Goal: Task Accomplishment & Management: Use online tool/utility

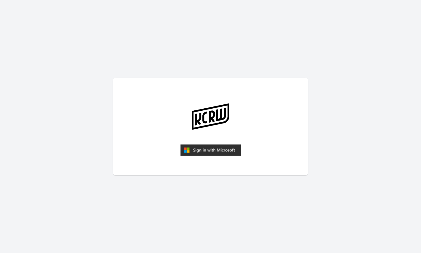
click at [202, 154] on img "submit" at bounding box center [210, 150] width 60 height 12
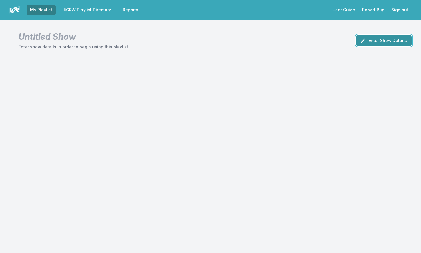
click at [381, 39] on button "Enter Show Details" at bounding box center [384, 40] width 56 height 11
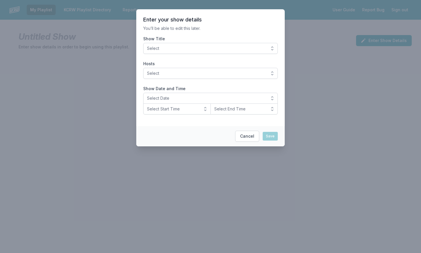
click at [272, 49] on button "Select" at bounding box center [210, 48] width 135 height 11
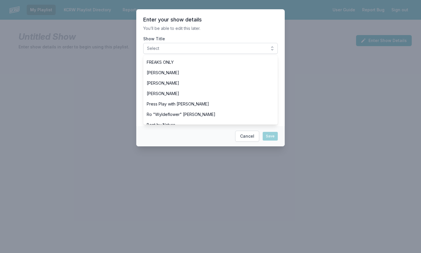
scroll to position [175, 0]
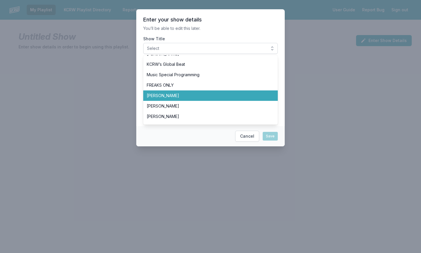
click at [256, 98] on span "[PERSON_NAME]" at bounding box center [207, 96] width 121 height 6
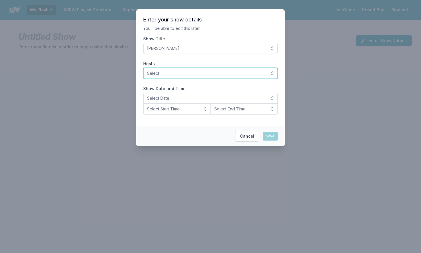
click at [265, 76] on span "Select" at bounding box center [206, 73] width 119 height 6
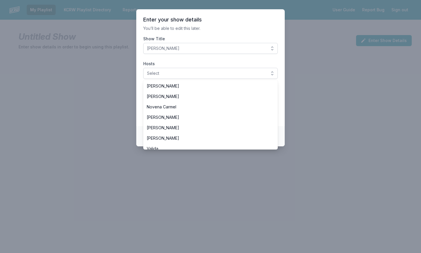
scroll to position [161, 0]
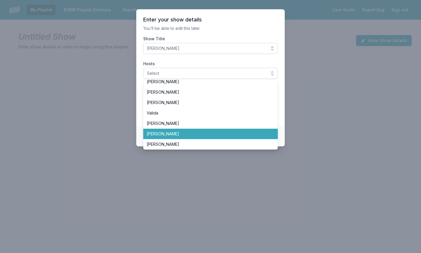
click at [258, 131] on li "[PERSON_NAME]" at bounding box center [210, 134] width 135 height 10
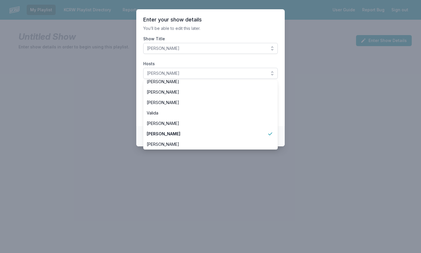
click at [280, 124] on section "Enter your show details You’ll be able to edit this later. Show Title Francesca…" at bounding box center [210, 67] width 148 height 117
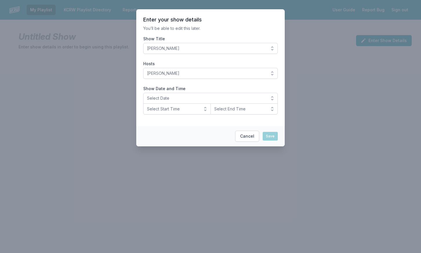
click at [288, 97] on div at bounding box center [210, 126] width 421 height 253
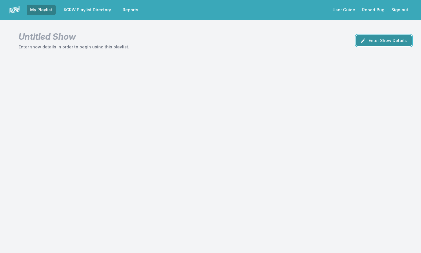
click at [364, 40] on icon "button" at bounding box center [363, 41] width 6 height 6
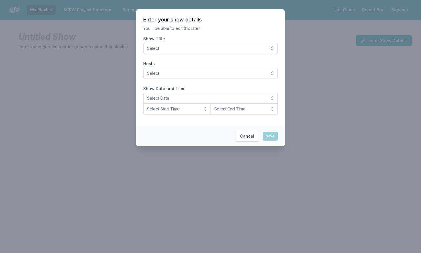
click at [271, 48] on button "Select" at bounding box center [210, 48] width 135 height 11
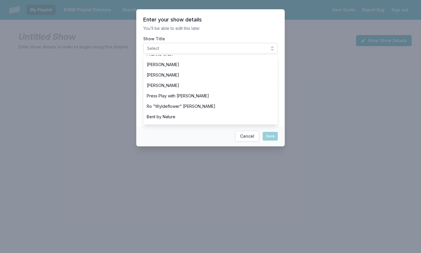
scroll to position [207, 0]
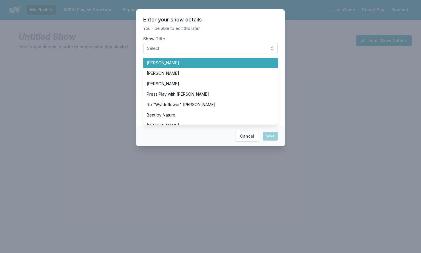
click at [249, 67] on li "[PERSON_NAME]" at bounding box center [210, 63] width 135 height 10
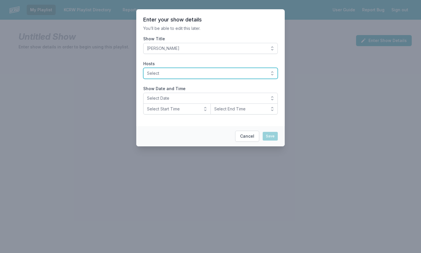
click at [269, 73] on button "Select" at bounding box center [210, 73] width 135 height 11
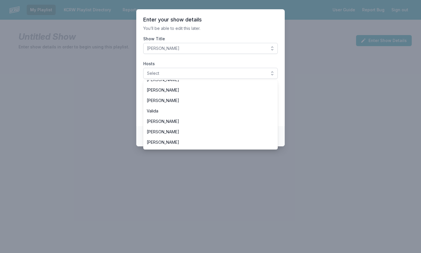
scroll to position [166, 0]
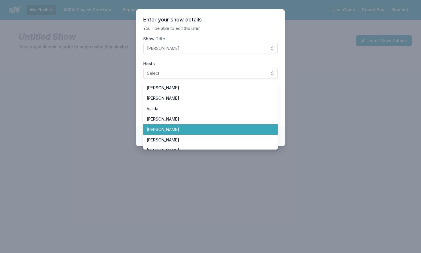
click at [265, 126] on li "[PERSON_NAME]" at bounding box center [210, 129] width 135 height 10
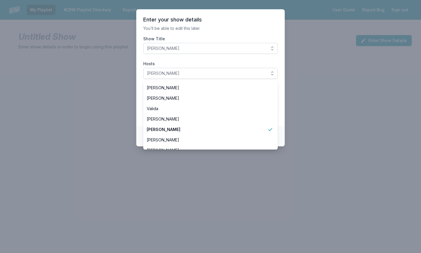
click at [282, 132] on footer "Cancel Save" at bounding box center [210, 136] width 148 height 20
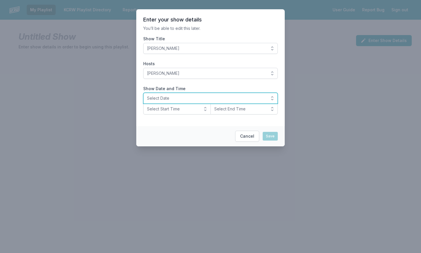
click at [251, 100] on span "Select Date" at bounding box center [206, 98] width 119 height 6
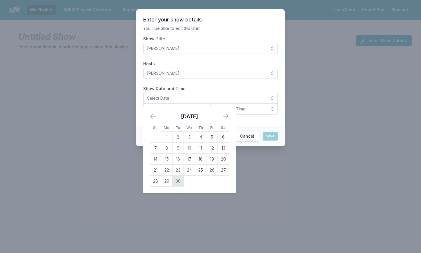
click at [180, 184] on td "30" at bounding box center [178, 181] width 11 height 11
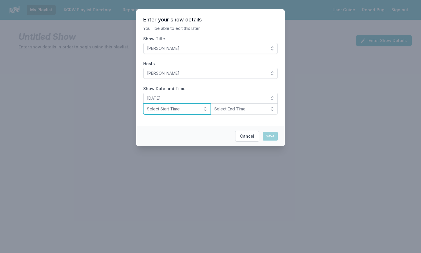
click at [200, 109] on button "Select Start Time" at bounding box center [177, 109] width 68 height 11
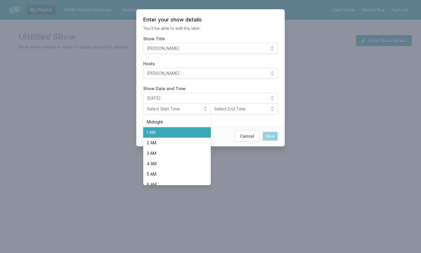
drag, startPoint x: 197, startPoint y: 121, endPoint x: 209, endPoint y: 133, distance: 17.4
click at [209, 133] on ul "Midnight 1 AM 2 AM 3 AM 4 AM 5 AM 6 AM 7 AM 8 AM 9 AM 10 AM 11 AM Noon 1 PM 2 P…" at bounding box center [177, 151] width 68 height 70
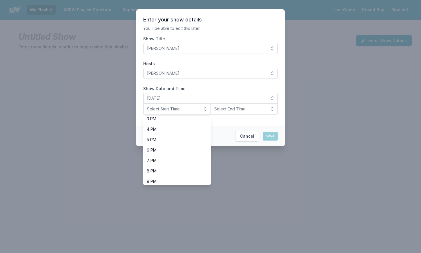
scroll to position [183, 0]
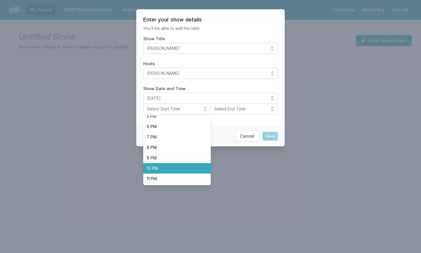
click at [193, 168] on span "10 PM" at bounding box center [174, 169] width 54 height 6
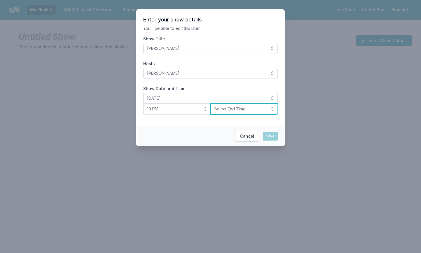
click at [230, 109] on span "Select End Time" at bounding box center [240, 109] width 52 height 6
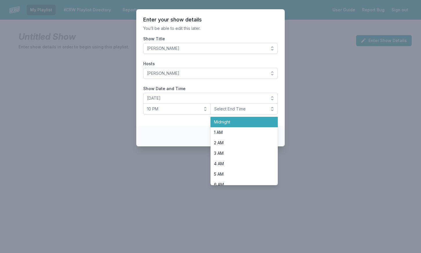
click at [231, 119] on li "Midnight" at bounding box center [245, 122] width 68 height 10
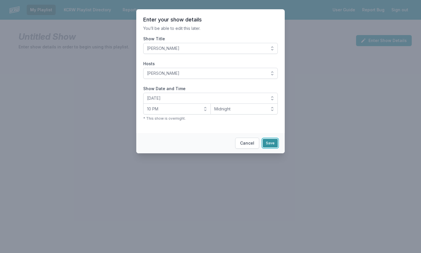
click at [267, 142] on button "Save" at bounding box center [270, 143] width 15 height 9
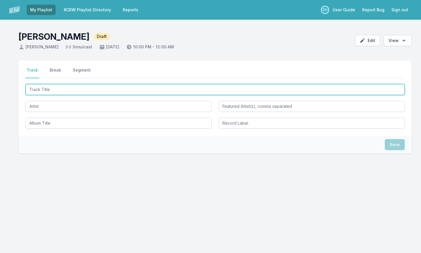
click at [78, 86] on input "Track Title" at bounding box center [215, 89] width 379 height 11
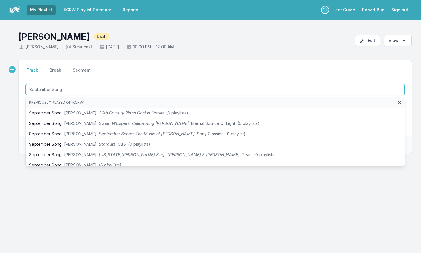
type input "September Song"
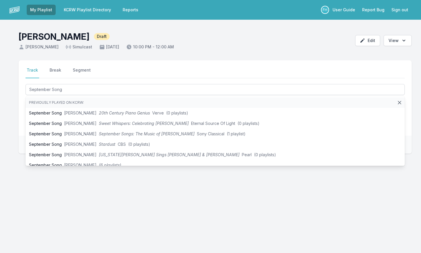
click at [18, 111] on div "Select a tab Track Break Segment Track Break Segment September Song Previously …" at bounding box center [210, 134] width 421 height 149
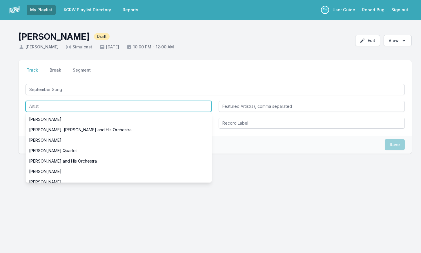
click at [55, 103] on input "Artist" at bounding box center [119, 106] width 186 height 11
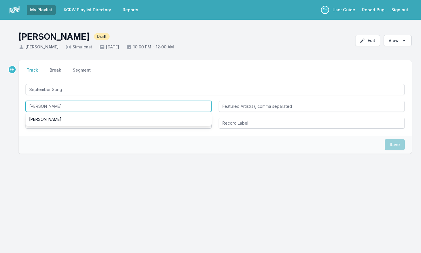
type input "[PERSON_NAME]"
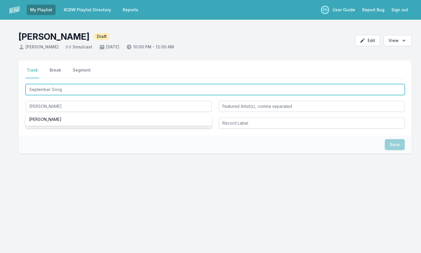
click at [80, 90] on input "September Song" at bounding box center [215, 89] width 379 height 11
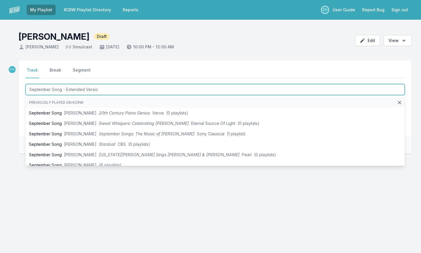
type input "September Song - Extended Version"
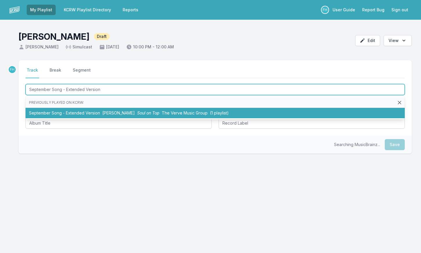
click at [45, 117] on li "September Song - Extended Version [PERSON_NAME] Soul on Top The Verve Music Gro…" at bounding box center [215, 113] width 379 height 10
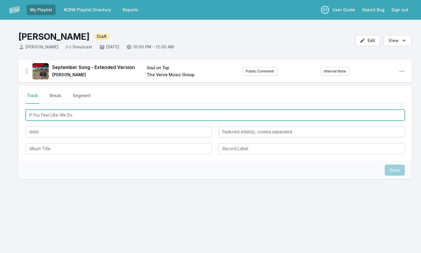
type input "If You Feel Like We Do!"
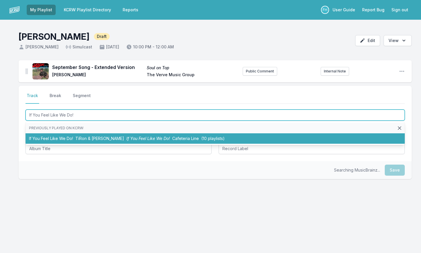
click at [59, 134] on li "If You Feel Like We Do! TiRon & [PERSON_NAME] If You Feel Like We Do! Cafeteria…" at bounding box center [215, 138] width 379 height 10
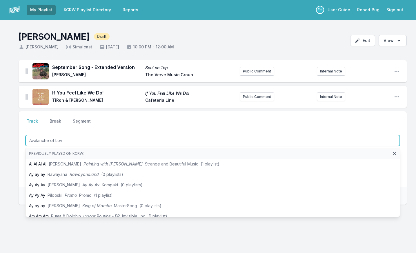
type input "Avalanche of Love"
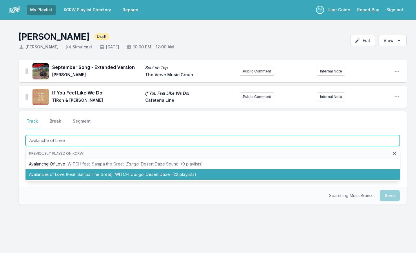
click at [65, 176] on li "Avalanche of Love (Feat. Sampa The Great) WITCH Zango Desert Daze (22 playlists)" at bounding box center [213, 174] width 374 height 10
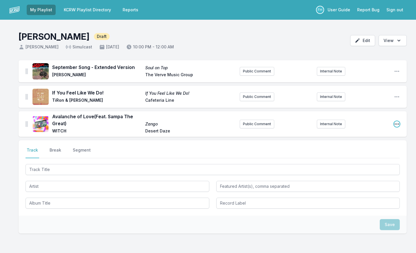
click at [398, 126] on icon "Open playlist item options" at bounding box center [397, 124] width 6 height 6
click at [379, 143] on button "Delete Entry" at bounding box center [367, 146] width 65 height 10
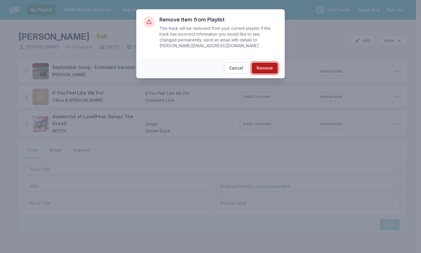
click at [271, 63] on button "Remove" at bounding box center [265, 68] width 26 height 11
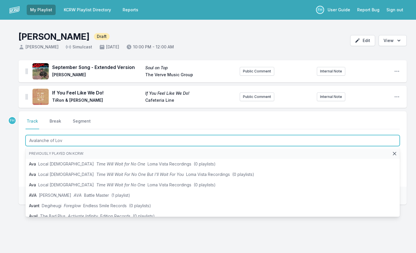
type input "Avalanche of Lov"
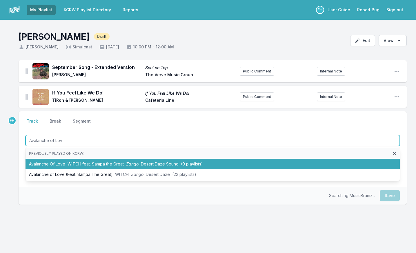
click at [153, 160] on li "Avalanche Of Love WITCH feat. Sampa the Great Zango Desert Daze Sound (0 playli…" at bounding box center [213, 164] width 374 height 10
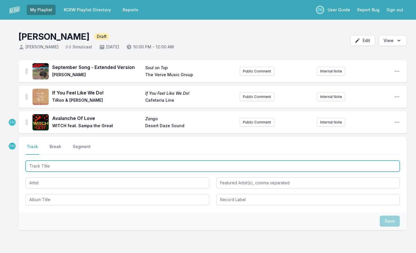
click at [70, 164] on input "Track Title" at bounding box center [213, 166] width 374 height 11
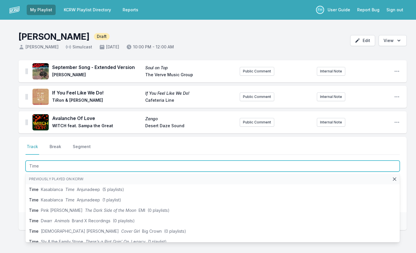
type input "Time"
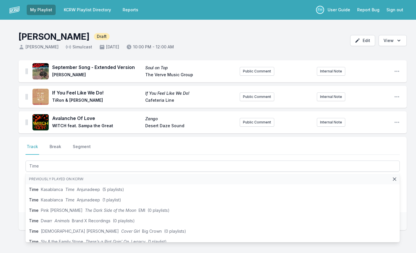
drag, startPoint x: 21, startPoint y: 185, endPoint x: 45, endPoint y: 184, distance: 24.1
click at [21, 186] on div "Select a tab Track Break Segment Track Break Segment Time Previously played on …" at bounding box center [213, 174] width 388 height 75
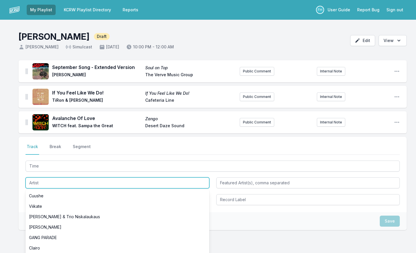
click at [47, 183] on input "Artist" at bounding box center [118, 182] width 184 height 11
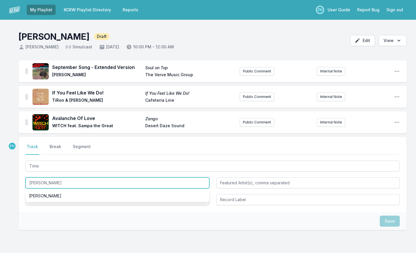
type input "[PERSON_NAME]"
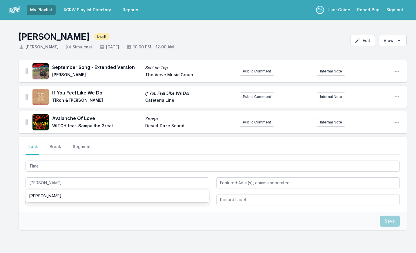
click at [76, 224] on div "Save" at bounding box center [213, 221] width 388 height 18
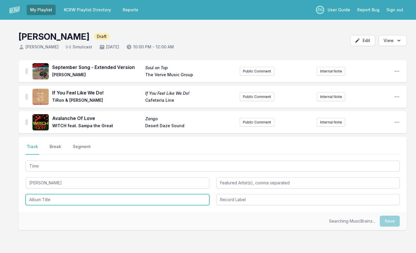
click at [59, 201] on input "Album Title" at bounding box center [118, 199] width 184 height 11
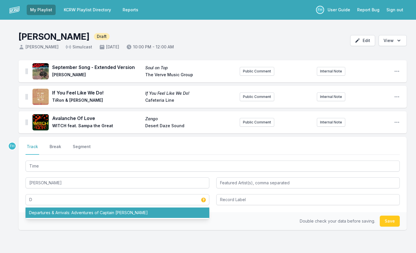
click at [93, 221] on div "Double check your data before saving. Save" at bounding box center [213, 221] width 388 height 18
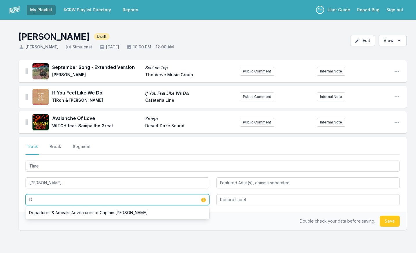
click at [80, 199] on input "D" at bounding box center [118, 199] width 184 height 11
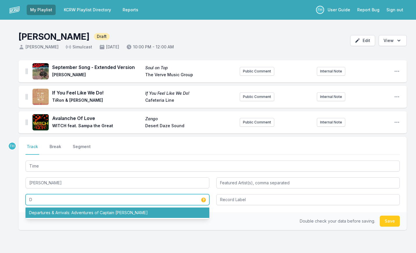
click at [75, 209] on li "Departures & Arrivals: Adventures of Captain [PERSON_NAME]" at bounding box center [118, 213] width 184 height 10
type input "Departures & Arrivals: Adventures of Captain [PERSON_NAME]"
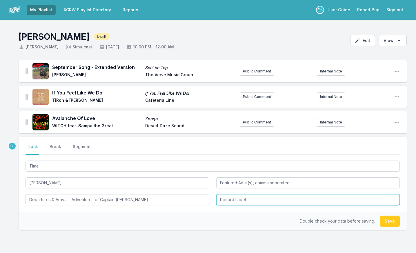
click at [223, 199] on input "Record Label" at bounding box center [308, 199] width 184 height 11
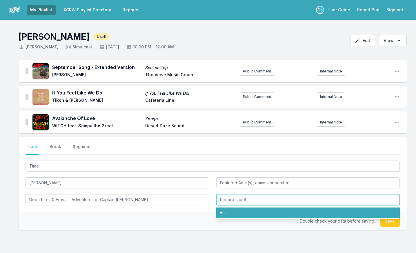
click at [236, 209] on li "Anti‐" at bounding box center [308, 213] width 184 height 10
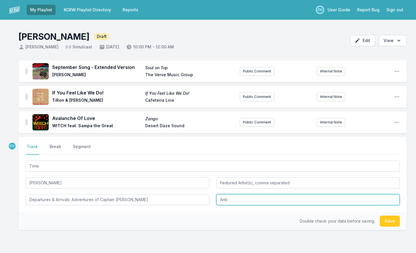
type input "Anti‐"
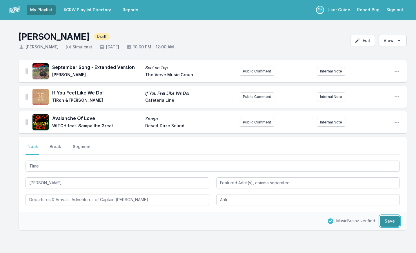
drag, startPoint x: 391, startPoint y: 223, endPoint x: 253, endPoint y: 203, distance: 139.5
click at [391, 223] on button "Save" at bounding box center [390, 221] width 20 height 11
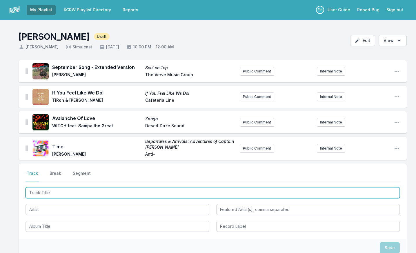
click at [96, 191] on input "Track Title" at bounding box center [213, 192] width 374 height 11
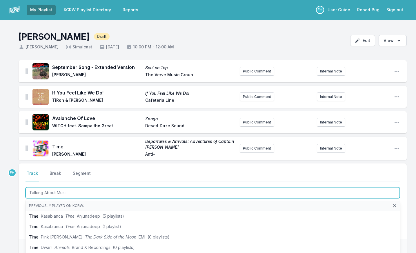
type input "Talking About Music"
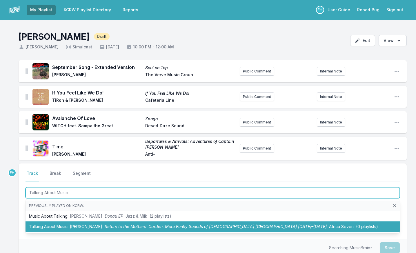
click at [33, 224] on li "Talking About Music [PERSON_NAME] Return to the Mothers’ Garden: More Funky Sou…" at bounding box center [213, 227] width 374 height 10
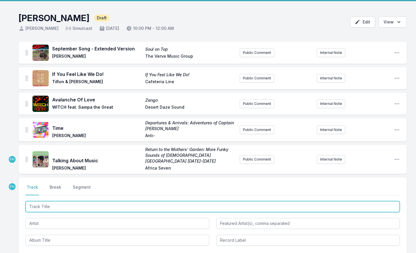
scroll to position [29, 0]
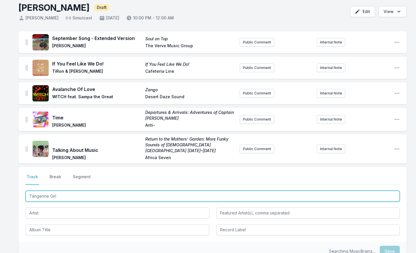
type input "Tangerine Girl"
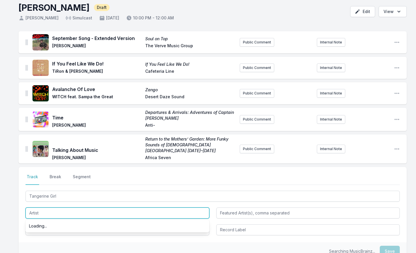
click at [50, 208] on input "Artist" at bounding box center [118, 213] width 184 height 11
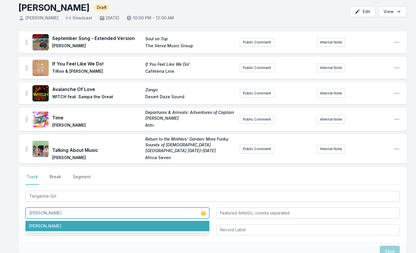
click at [42, 222] on li "[PERSON_NAME]" at bounding box center [118, 226] width 184 height 10
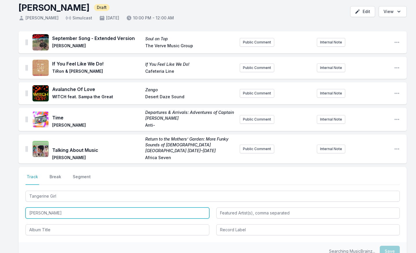
type input "[PERSON_NAME]"
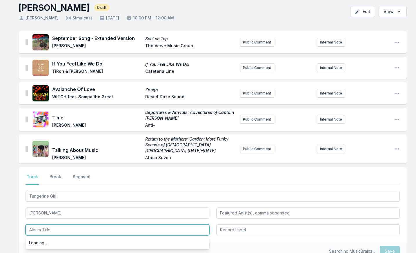
click at [45, 224] on input "Album Title" at bounding box center [118, 229] width 184 height 11
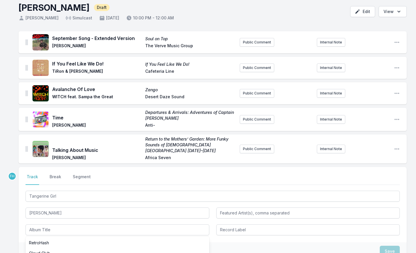
click at [52, 237] on ul "RetroHash Cloud Club" at bounding box center [118, 248] width 184 height 23
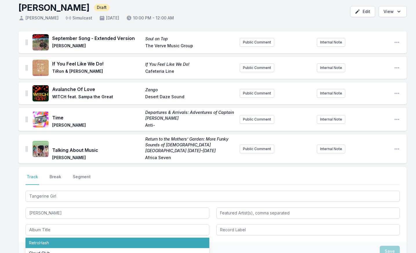
click at [52, 238] on li "RetroHash" at bounding box center [118, 243] width 184 height 10
type input "RetroHash"
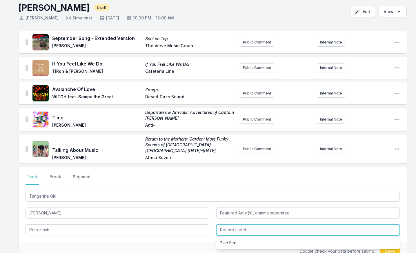
click at [242, 226] on input "Record Label" at bounding box center [308, 229] width 184 height 11
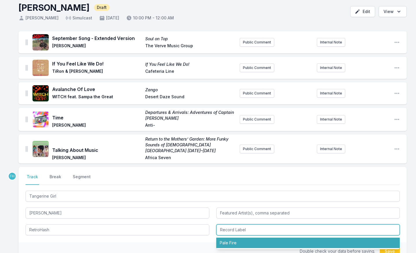
drag, startPoint x: 241, startPoint y: 236, endPoint x: 352, endPoint y: 248, distance: 111.4
click at [242, 238] on li "Pale Fire" at bounding box center [308, 243] width 184 height 10
type input "Pale Fire"
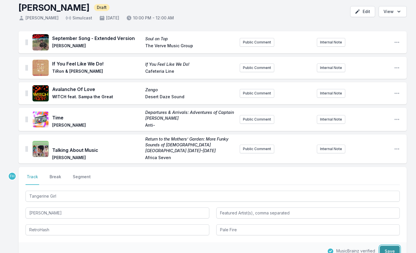
click at [391, 246] on button "Save" at bounding box center [390, 251] width 20 height 11
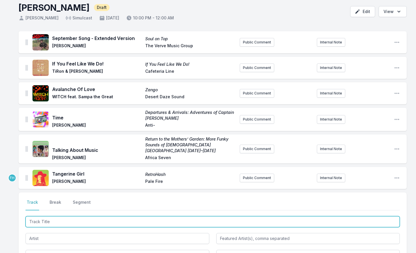
click at [96, 216] on input "Track Title" at bounding box center [213, 221] width 374 height 11
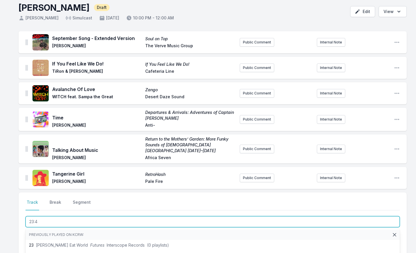
type input "23:42"
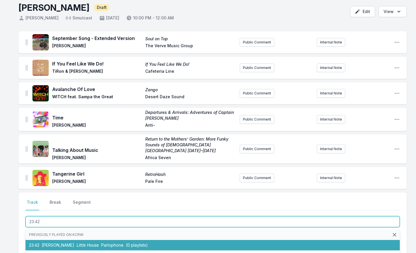
click at [51, 243] on span "[PERSON_NAME]" at bounding box center [58, 245] width 32 height 5
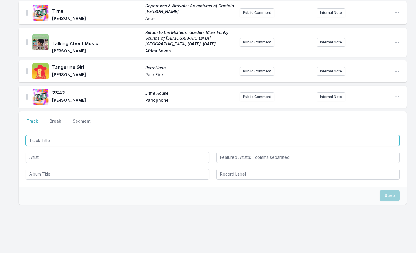
scroll to position [137, 0]
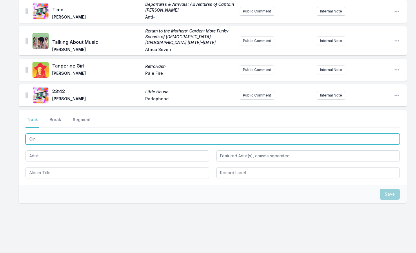
type input "Oino"
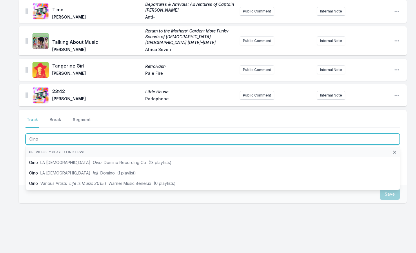
click at [68, 157] on li "Oino LA Priest Oino Domino Recording Co (13 playlists)" at bounding box center [213, 162] width 374 height 10
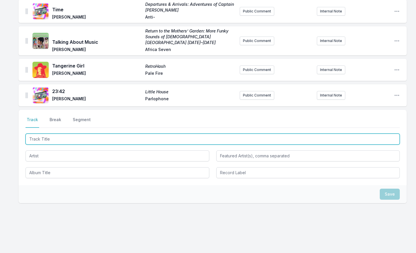
scroll to position [163, 0]
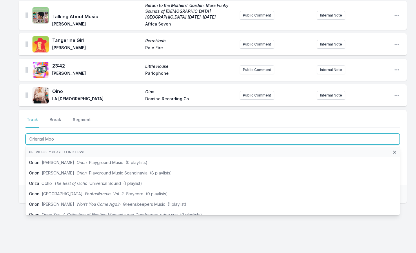
type input "Oriental Mood"
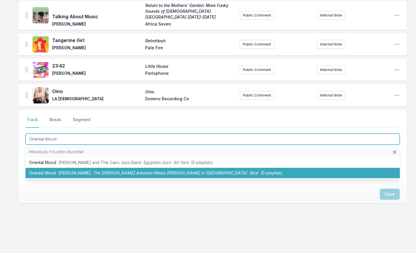
click at [67, 171] on span "[PERSON_NAME]" at bounding box center [75, 173] width 32 height 5
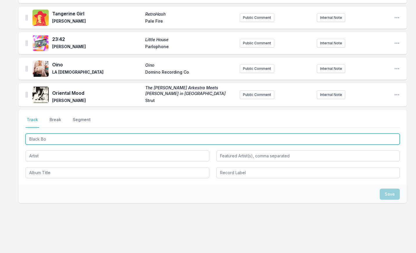
type input "Black Box"
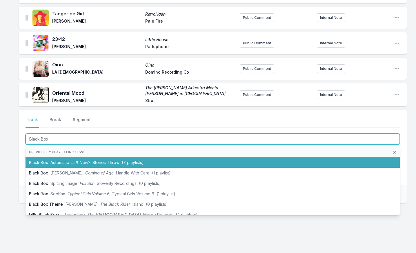
click at [60, 160] on span "Automatic" at bounding box center [59, 162] width 19 height 5
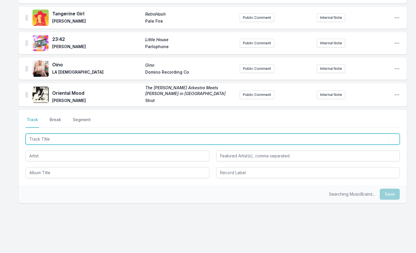
scroll to position [215, 0]
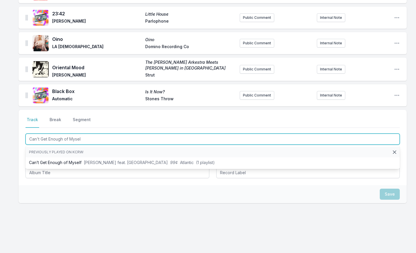
type input "Can't Get Enough of Myself"
click at [59, 157] on li "Can’t Get Enough of Myself [PERSON_NAME] feat. BC 99¢ Atlantic (1 playlist)" at bounding box center [213, 162] width 374 height 10
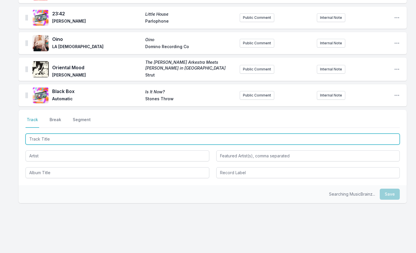
scroll to position [240, 0]
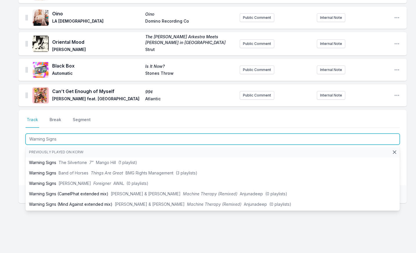
type input "Warning Signs"
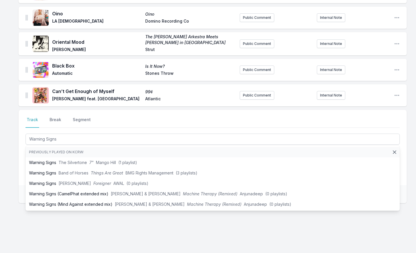
click at [19, 145] on div "Select a tab Track Break Segment Track Break Segment Warning Signs Previously p…" at bounding box center [213, 147] width 388 height 75
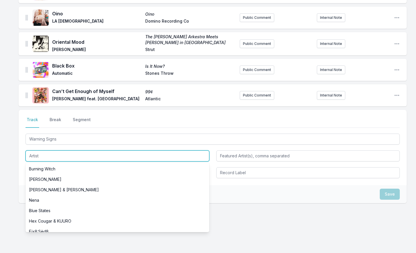
click at [66, 154] on input "Artist" at bounding box center [118, 156] width 184 height 11
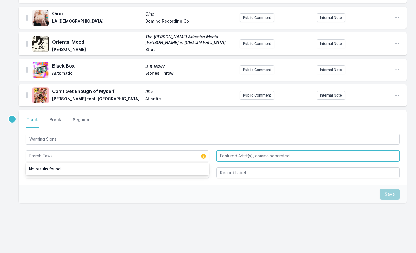
type input "Farrah Fawx"
type input "[PERSON_NAME]"
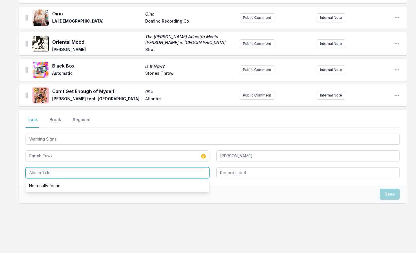
click at [71, 167] on input "Album Title" at bounding box center [118, 172] width 184 height 11
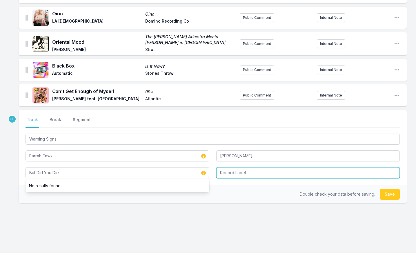
type input "But Did You Die"
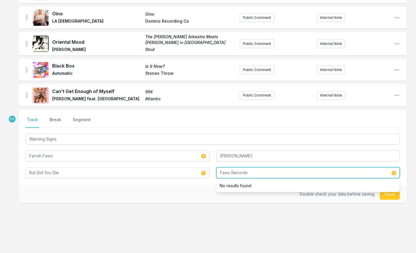
type input "Fawx Records"
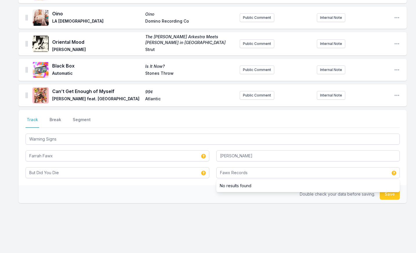
drag, startPoint x: 200, startPoint y: 178, endPoint x: 347, endPoint y: 188, distance: 146.5
click at [210, 180] on div "Select a tab Track Break Segment Track Break Segment Warning Signs Farrah Fawx …" at bounding box center [213, 156] width 388 height 93
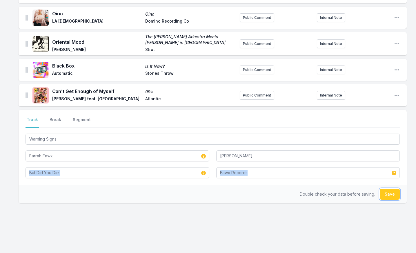
click at [395, 190] on button "Save" at bounding box center [390, 194] width 20 height 11
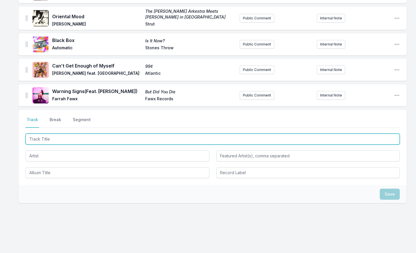
click at [98, 134] on input "Track Title" at bounding box center [213, 139] width 374 height 11
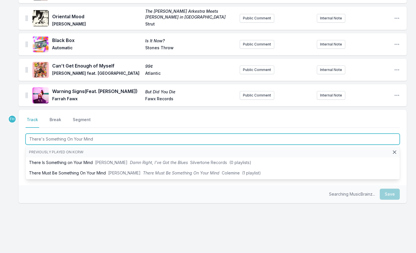
type input "There's Something On Your Mind"
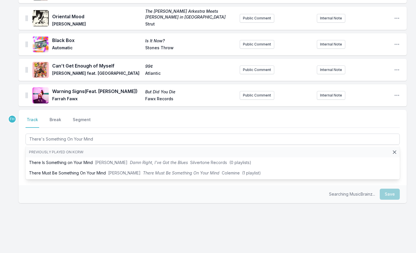
click at [55, 175] on div "Select a tab Track Break Segment Track Break Segment There's Something On Your …" at bounding box center [213, 147] width 388 height 75
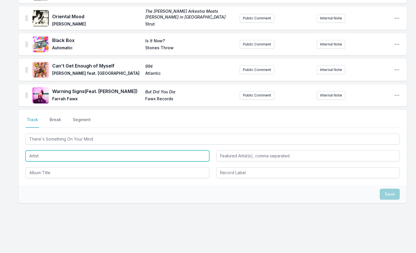
click at [62, 151] on input "Artist" at bounding box center [118, 156] width 184 height 11
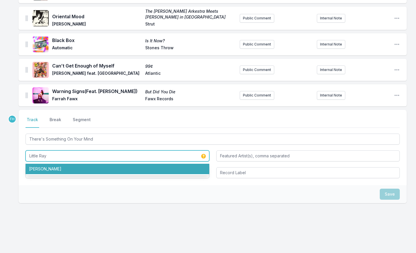
type input "Little Ray"
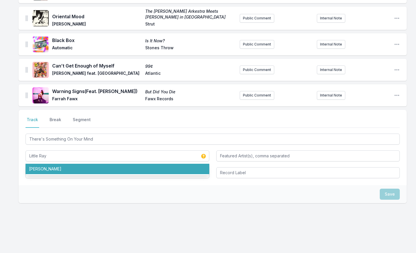
click at [65, 179] on div "Select a tab Track Break Segment Track Break Segment There's Something On Your …" at bounding box center [213, 147] width 388 height 75
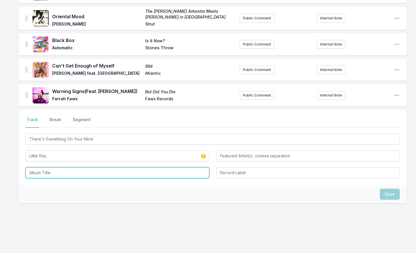
click at [65, 167] on input "Album Title" at bounding box center [118, 172] width 184 height 11
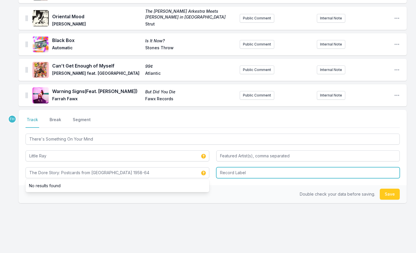
type input "The Dore Story: Postcards from [GEOGRAPHIC_DATA] 1958-64"
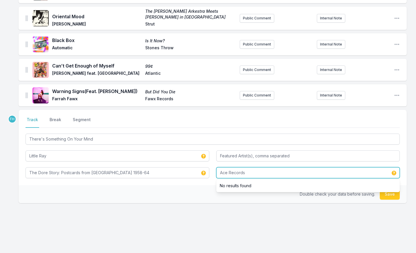
type input "Ace Records"
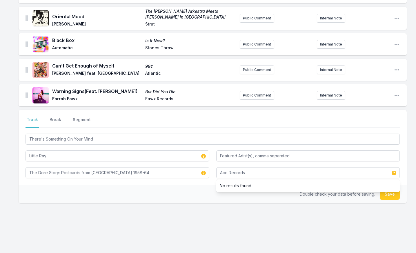
drag, startPoint x: 147, startPoint y: 183, endPoint x: 317, endPoint y: 190, distance: 170.4
click at [148, 185] on div "Double check your data before saving. Save" at bounding box center [213, 194] width 388 height 18
click at [394, 190] on button "Save" at bounding box center [390, 194] width 20 height 11
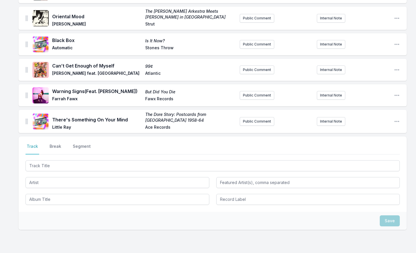
scroll to position [293, 0]
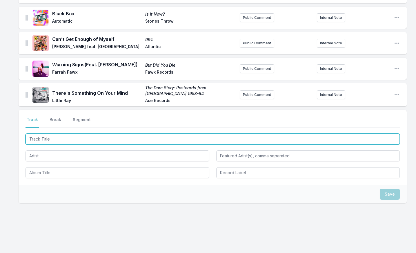
click at [131, 137] on input "Track Title" at bounding box center [213, 139] width 374 height 11
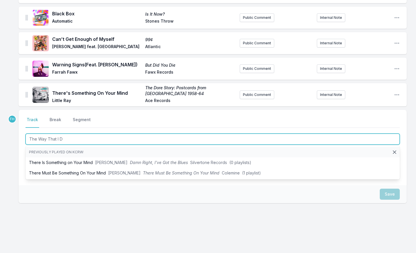
type input "The Way That I Do"
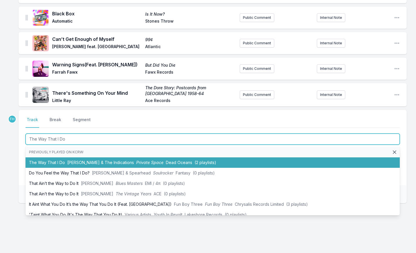
click at [83, 160] on span "[PERSON_NAME] & The Indications" at bounding box center [100, 162] width 67 height 5
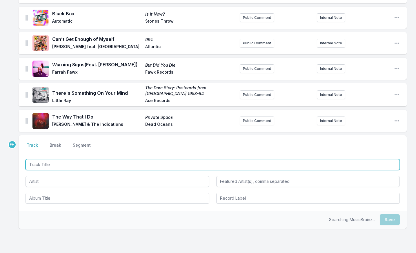
scroll to position [318, 0]
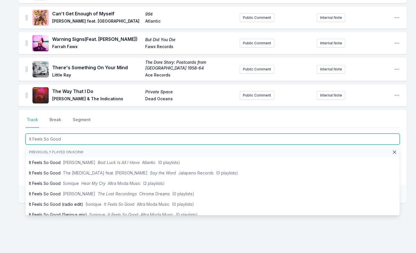
type input "It Feels So Good"
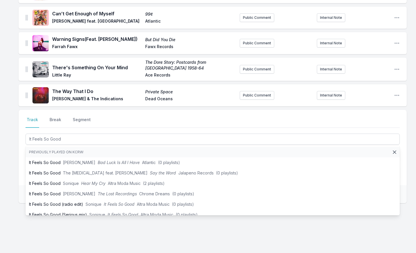
click at [15, 147] on div "September Song - Extended Version Soul on Top [PERSON_NAME] The Verve Music Gro…" at bounding box center [208, 0] width 416 height 517
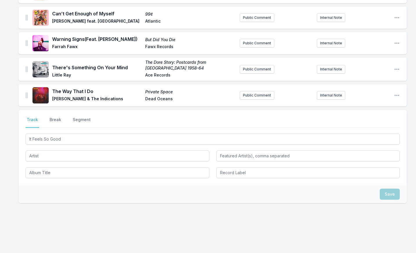
click at [57, 156] on div "It Feels So Good" at bounding box center [213, 156] width 374 height 46
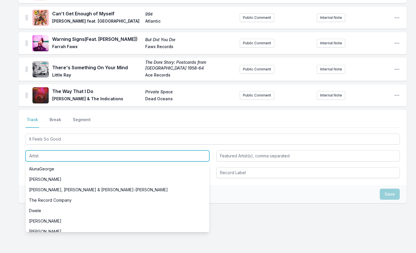
click at [114, 151] on input "Artist" at bounding box center [118, 156] width 184 height 11
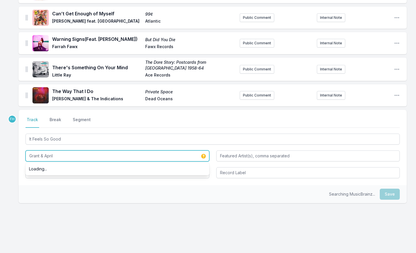
type input "Grant & April"
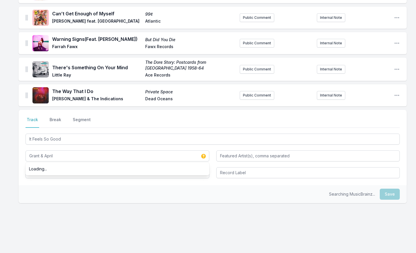
click at [90, 185] on div "Searching MusicBrainz... Save" at bounding box center [213, 194] width 388 height 18
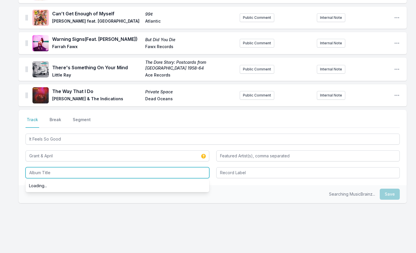
click at [87, 168] on input "Album Title" at bounding box center [118, 172] width 184 height 11
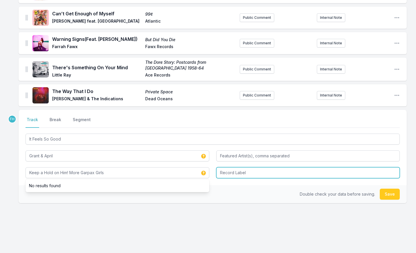
type input "Keep a Hold on Him! More Garpax Girls"
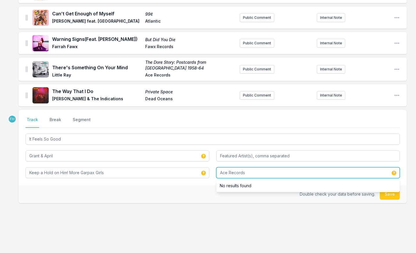
type input "Ace Records"
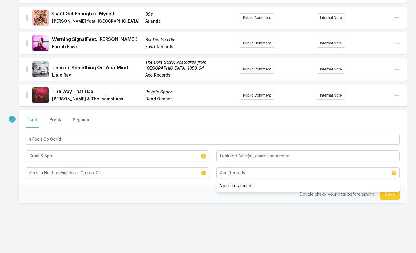
click at [127, 185] on div "Double check your data before saving. Save" at bounding box center [213, 194] width 388 height 18
click at [391, 189] on button "Save" at bounding box center [390, 194] width 20 height 11
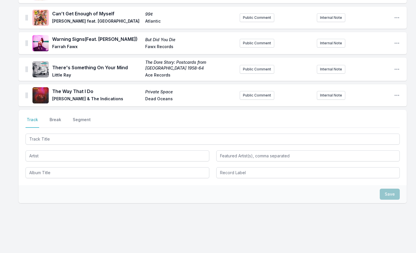
scroll to position [344, 0]
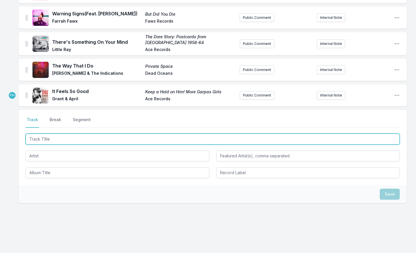
click at [75, 135] on input "Track Title" at bounding box center [213, 139] width 374 height 11
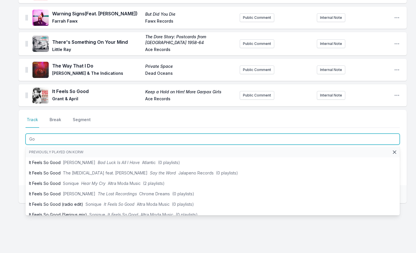
type input "G"
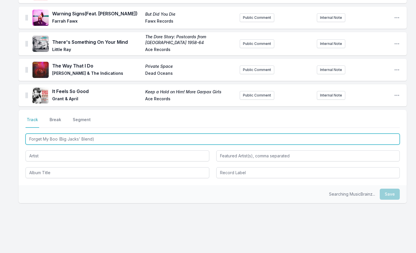
type input "Forget My Boo (Big Jacks' Blend)"
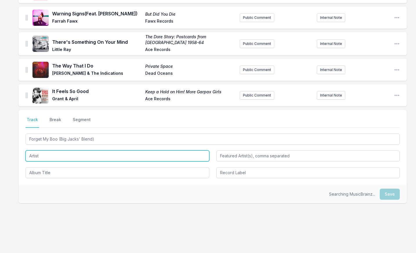
click at [68, 151] on input "Artist" at bounding box center [118, 156] width 184 height 11
type input "Ghost Town DJs x [PERSON_NAME]"
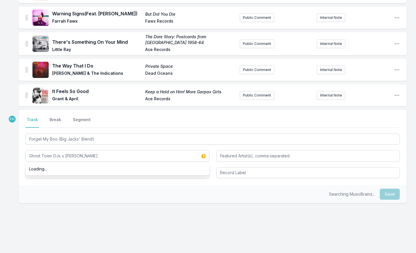
click at [84, 185] on div "Searching MusicBrainz... Save" at bounding box center [213, 194] width 388 height 18
click at [72, 169] on input "Album Title" at bounding box center [118, 172] width 184 height 11
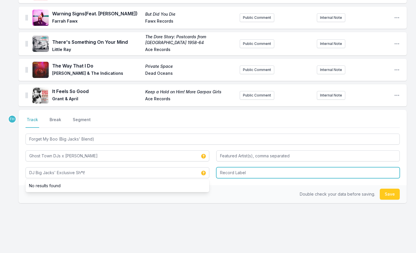
type input "DJ Big Jacks' Exclusive Sh*t!"
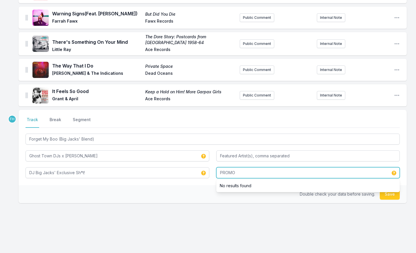
type input "PROMO"
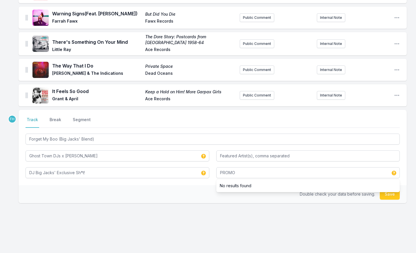
click at [162, 189] on div "Double check your data before saving. Save" at bounding box center [213, 194] width 388 height 18
click at [387, 190] on button "Save" at bounding box center [390, 194] width 20 height 11
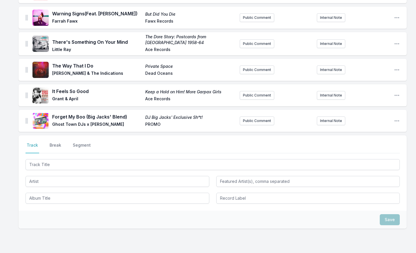
scroll to position [369, 0]
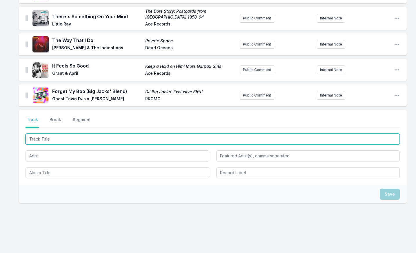
click at [115, 134] on input "Track Title" at bounding box center [213, 139] width 374 height 11
type input "GMFU"
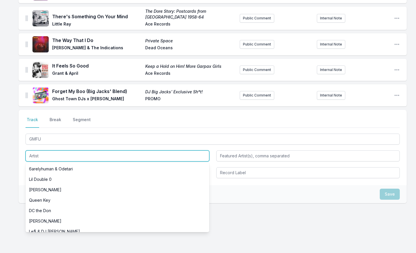
click at [94, 151] on input "Artist" at bounding box center [118, 156] width 184 height 11
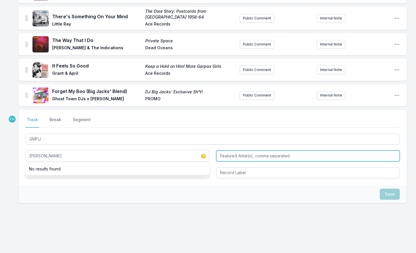
type input "[PERSON_NAME]"
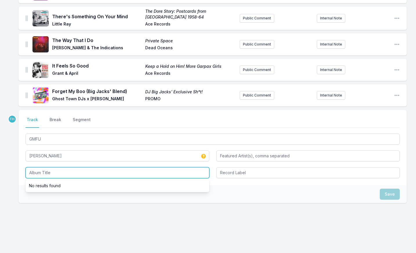
click at [90, 167] on input "Album Title" at bounding box center [118, 172] width 184 height 11
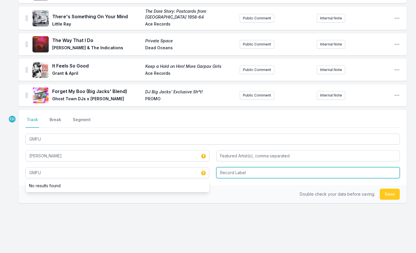
type input "GMFU"
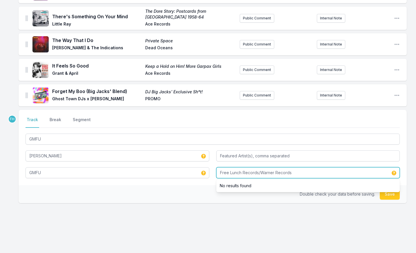
type input "Free Lunch Records/Warner Records"
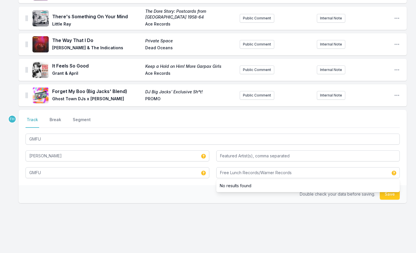
drag, startPoint x: 201, startPoint y: 182, endPoint x: 294, endPoint y: 195, distance: 94.3
click at [203, 185] on div "Double check your data before saving. Save" at bounding box center [213, 194] width 388 height 18
click at [390, 189] on button "Save" at bounding box center [390, 194] width 20 height 11
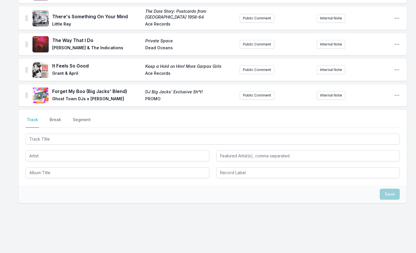
scroll to position [395, 0]
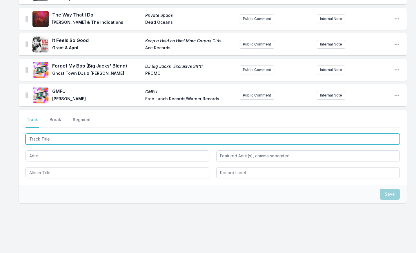
click at [46, 136] on input "Track Title" at bounding box center [213, 139] width 374 height 11
type input "Had Enough"
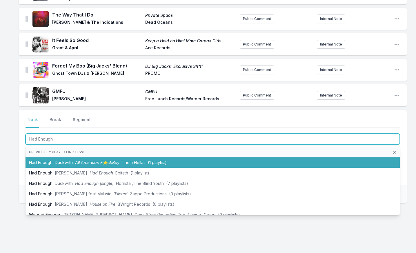
click at [54, 157] on li "Had Enough Duckwrth All American F⭐ckBoy Them Hellas (1 playlist)" at bounding box center [213, 162] width 374 height 10
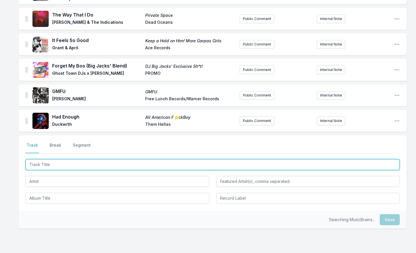
scroll to position [420, 0]
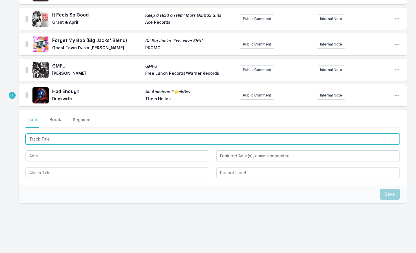
click at [66, 134] on input "Track Title" at bounding box center [213, 139] width 374 height 11
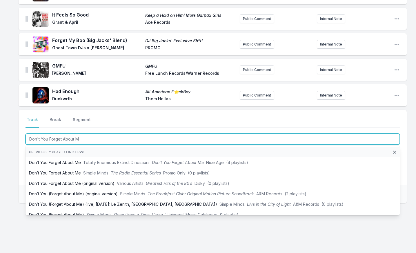
type input "Don't You Forget About Me"
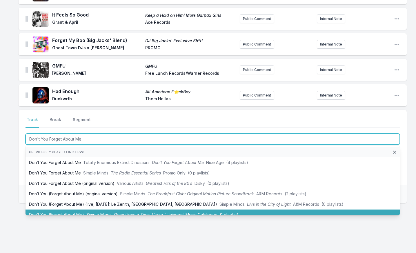
click at [77, 210] on li "Don’t You (Forget About Me) Simple Minds Once Upon a Time Virgin / Universal Mu…" at bounding box center [213, 215] width 374 height 10
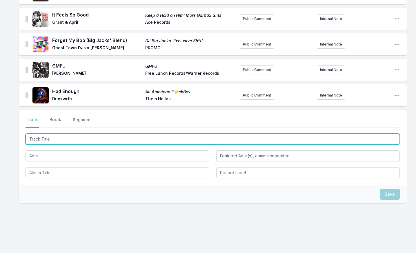
scroll to position [446, 0]
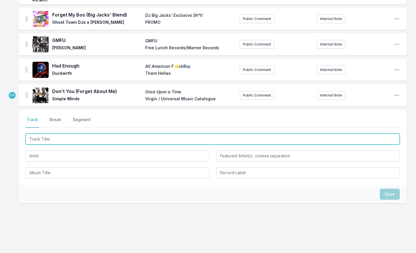
click at [66, 137] on input "Track Title" at bounding box center [213, 139] width 374 height 11
type input "WDID"
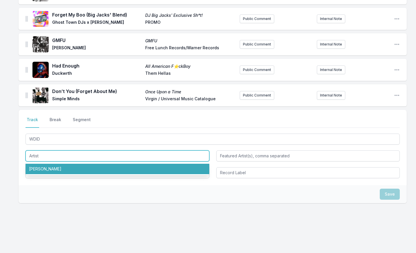
click at [61, 151] on input "Artist" at bounding box center [118, 156] width 184 height 11
click at [68, 164] on li "[PERSON_NAME]" at bounding box center [118, 169] width 184 height 10
type input "[PERSON_NAME]"
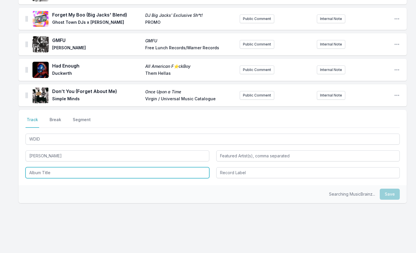
click at [68, 167] on input "Album Title" at bounding box center [118, 172] width 184 height 11
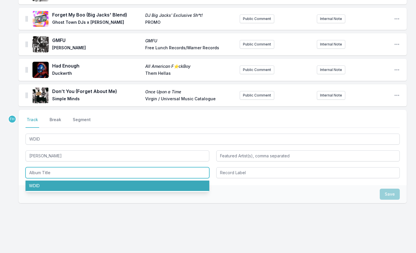
click at [60, 181] on li "WDID" at bounding box center [118, 186] width 184 height 10
type input "WDID"
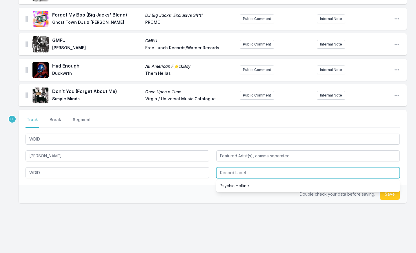
click at [237, 169] on input "Record Label" at bounding box center [308, 172] width 184 height 11
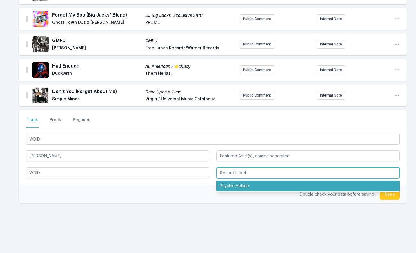
click at [240, 181] on li "Psychic Hotline" at bounding box center [308, 186] width 184 height 10
type input "Psychic Hotline"
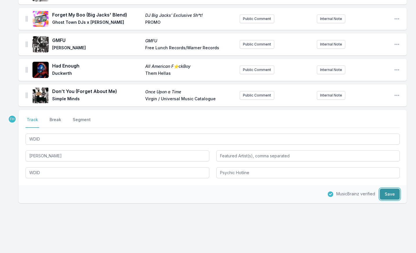
click at [385, 189] on button "Save" at bounding box center [390, 194] width 20 height 11
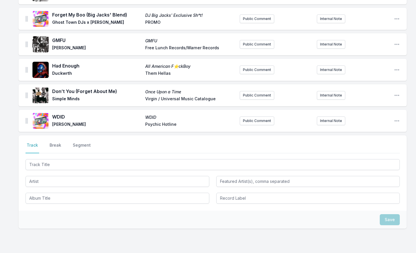
scroll to position [471, 0]
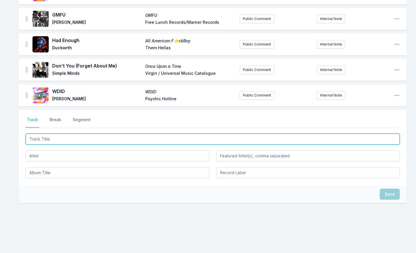
click at [62, 135] on input "Track Title" at bounding box center [213, 139] width 374 height 11
type input "Never Felt So Alone"
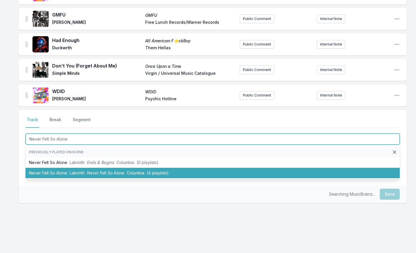
click at [61, 168] on li "Never Felt So Alone Labrinth Never Felt So Alone Columbia (4 playlists)" at bounding box center [213, 173] width 374 height 10
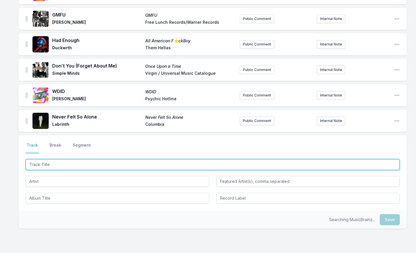
scroll to position [497, 0]
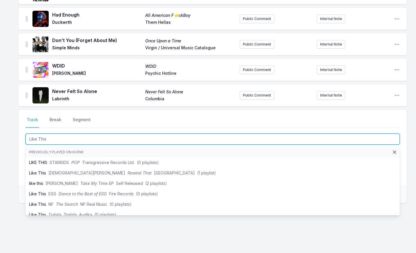
type input "Like This"
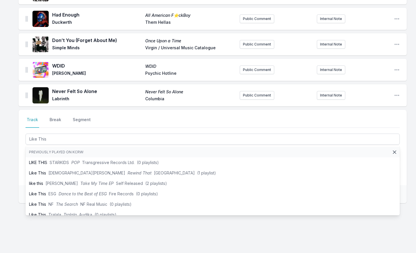
drag, startPoint x: 14, startPoint y: 168, endPoint x: 36, endPoint y: 168, distance: 22.3
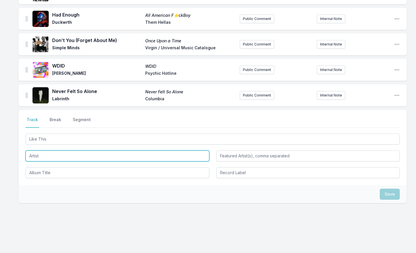
click at [49, 154] on input "Artist" at bounding box center [118, 156] width 184 height 11
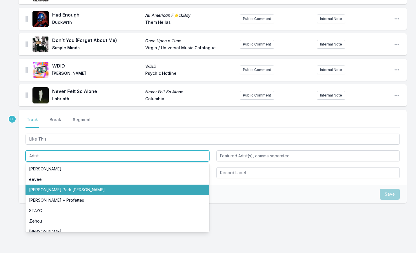
click at [61, 185] on li "[PERSON_NAME] Park [PERSON_NAME]" at bounding box center [118, 190] width 184 height 10
type input "[PERSON_NAME] Park [PERSON_NAME]"
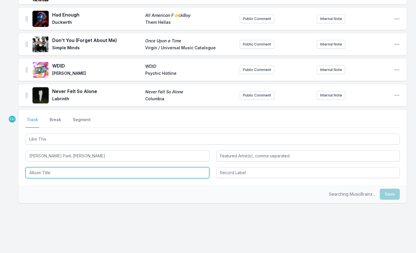
click at [61, 167] on input "Album Title" at bounding box center [118, 172] width 184 height 11
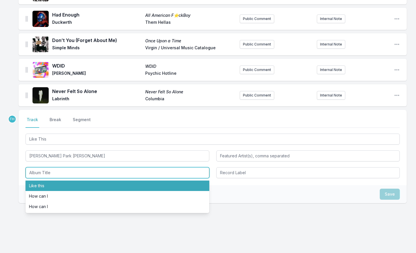
drag, startPoint x: 46, startPoint y: 177, endPoint x: 217, endPoint y: 171, distance: 172.1
click at [74, 181] on li "Like this" at bounding box center [118, 186] width 184 height 10
type input "Like this"
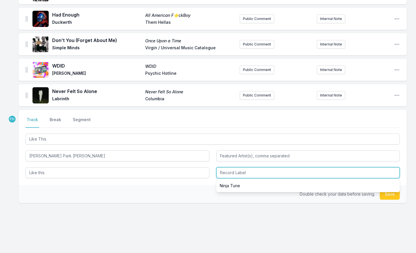
click at [242, 167] on input "Record Label" at bounding box center [308, 172] width 184 height 11
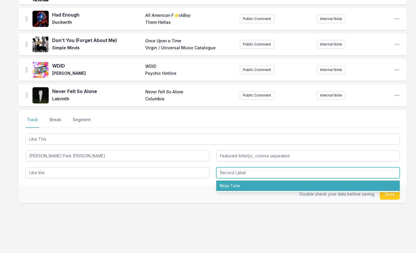
click at [244, 181] on li "Ninja Tune" at bounding box center [308, 186] width 184 height 10
type input "Ninja Tune"
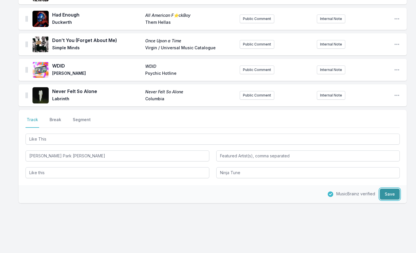
click at [397, 189] on button "Save" at bounding box center [390, 194] width 20 height 11
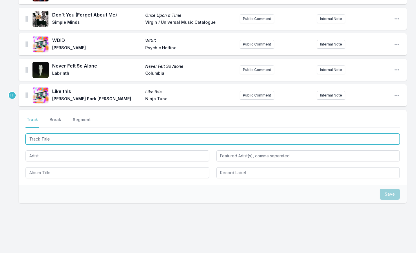
click at [71, 135] on input "Track Title" at bounding box center [213, 139] width 374 height 11
type input "QUE CE SOIT CLAIR"
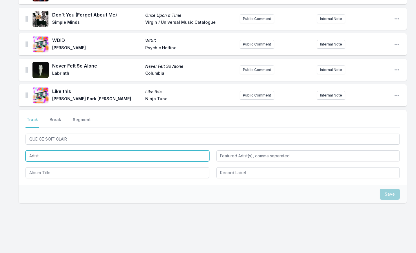
click at [68, 151] on input "Artist" at bounding box center [118, 156] width 184 height 11
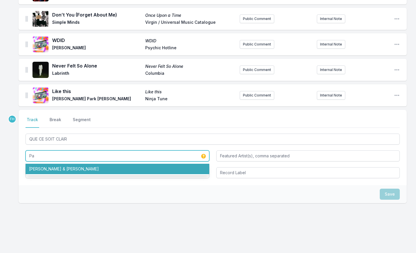
click at [91, 167] on li "[PERSON_NAME] & [PERSON_NAME]" at bounding box center [118, 169] width 184 height 10
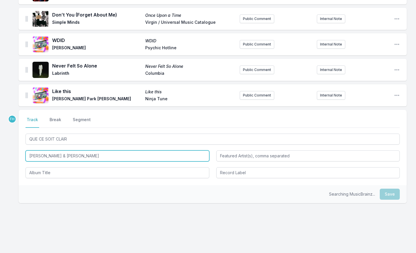
type input "[PERSON_NAME] & [PERSON_NAME]"
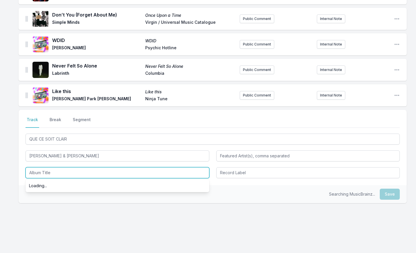
click at [77, 167] on input "Album Title" at bounding box center [118, 172] width 184 height 11
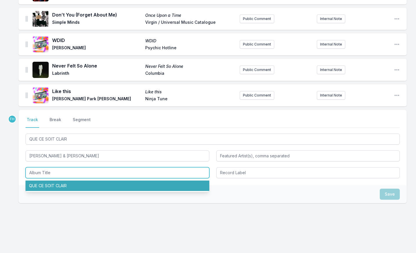
click at [56, 181] on li "QUE CE SOIT CLAIR" at bounding box center [118, 186] width 184 height 10
type input "QUE CE SOIT CLAIR"
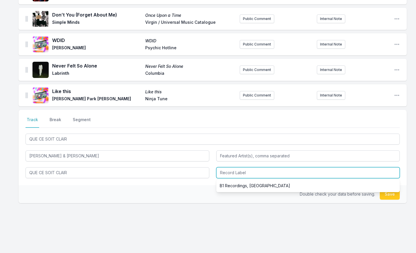
click at [238, 167] on input "Record Label" at bounding box center [308, 172] width 184 height 11
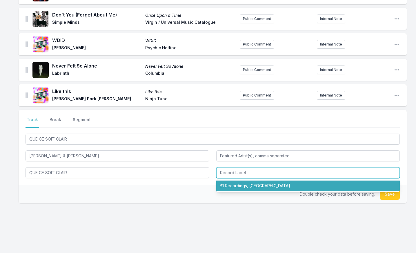
click at [239, 181] on li "B1 Recordings, [GEOGRAPHIC_DATA]" at bounding box center [308, 186] width 184 height 10
type input "B1 Recordings, [GEOGRAPHIC_DATA]"
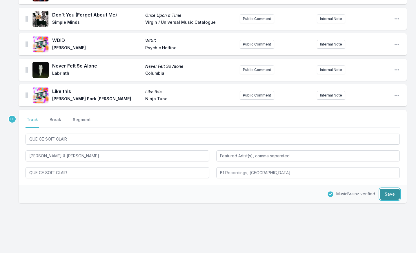
click at [390, 189] on button "Save" at bounding box center [390, 194] width 20 height 11
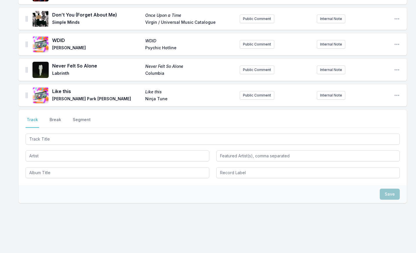
scroll to position [548, 0]
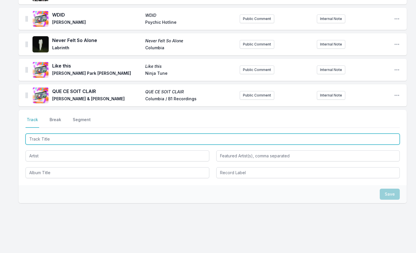
click at [121, 134] on input "Track Title" at bounding box center [213, 139] width 374 height 11
type input "Ors Kez"
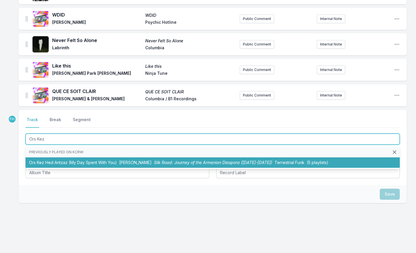
click at [120, 160] on span "[PERSON_NAME]" at bounding box center [135, 162] width 32 height 5
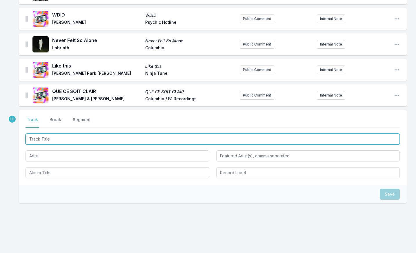
scroll to position [577, 0]
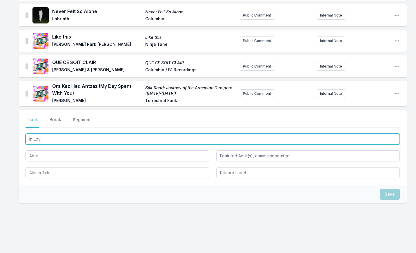
type input "In Love"
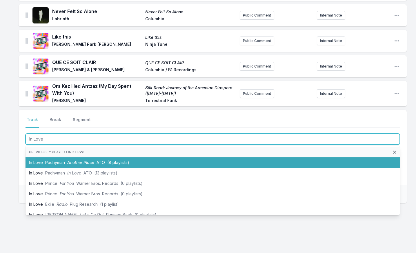
click at [70, 160] on span "Another Place" at bounding box center [80, 162] width 27 height 5
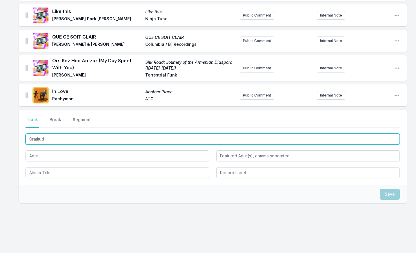
type input "Gratitude"
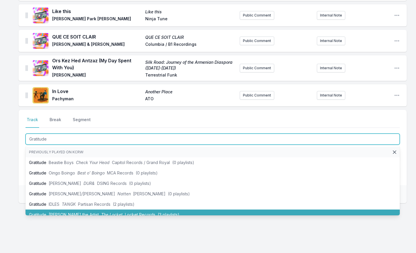
click at [81, 212] on span "[PERSON_NAME] the Artist" at bounding box center [74, 214] width 50 height 5
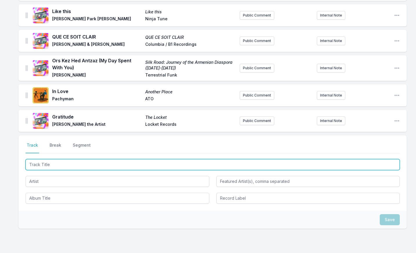
scroll to position [628, 0]
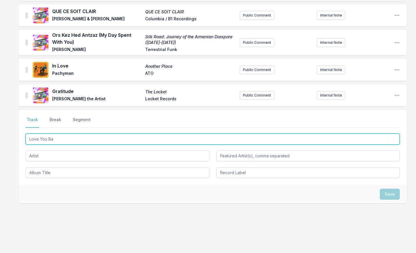
type input "Love You Bad"
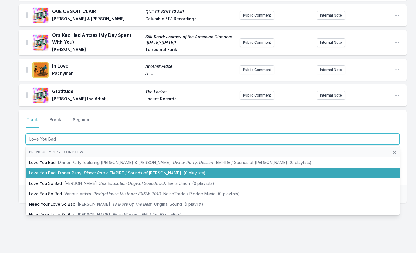
click at [55, 168] on li "Love You Bad Dinner Party Dinner Party EMPIRE / Sounds of [PERSON_NAME] (0 play…" at bounding box center [213, 173] width 374 height 10
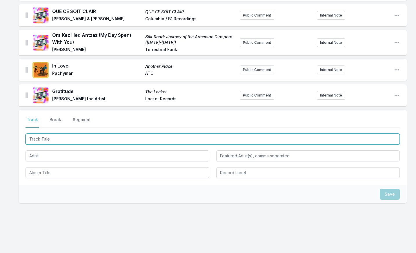
scroll to position [653, 0]
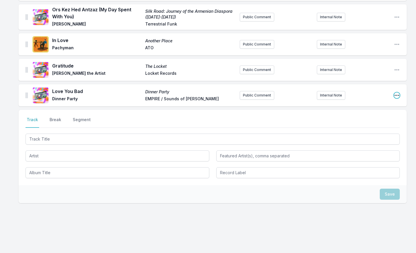
click at [398, 93] on icon "Open playlist item options" at bounding box center [397, 96] width 6 height 6
click at [354, 102] on button "Edit Track Details" at bounding box center [367, 107] width 65 height 10
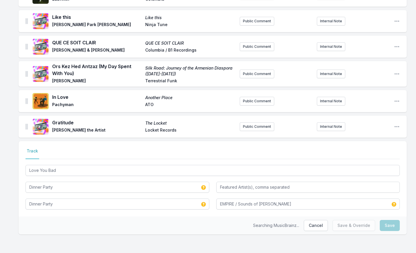
scroll to position [591, 0]
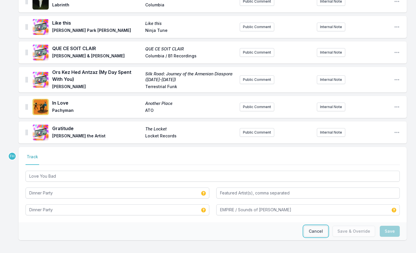
click at [320, 227] on button "Cancel" at bounding box center [316, 231] width 24 height 11
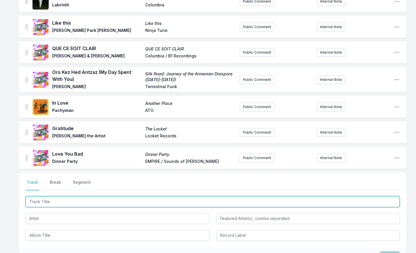
click at [79, 196] on input "Track Title" at bounding box center [213, 201] width 374 height 11
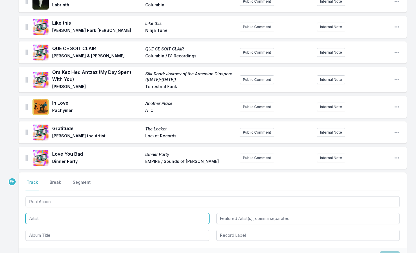
click at [67, 213] on input "Artist" at bounding box center [118, 218] width 184 height 11
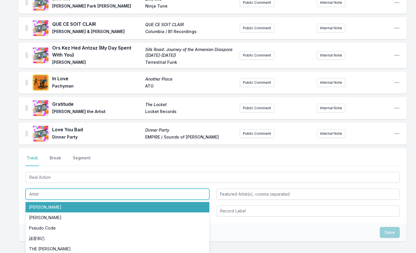
scroll to position [649, 0]
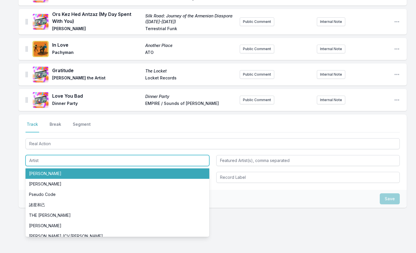
drag, startPoint x: 58, startPoint y: 155, endPoint x: 57, endPoint y: 146, distance: 8.7
click at [57, 155] on input "Artist" at bounding box center [118, 160] width 184 height 11
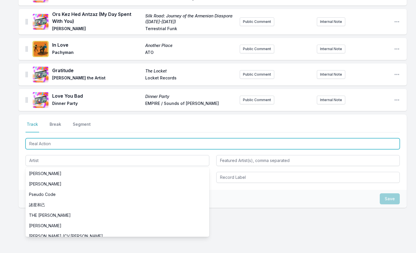
drag, startPoint x: 58, startPoint y: 139, endPoint x: 7, endPoint y: 136, distance: 51.1
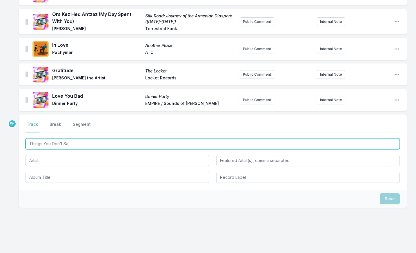
type input "Things You Don't Say"
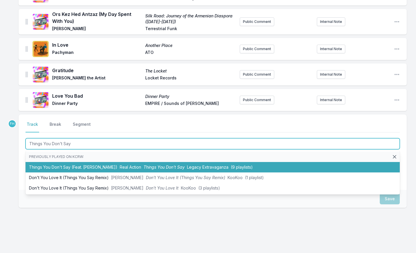
click at [56, 162] on li "Things You Don't Say (Feat. [PERSON_NAME]) Real Action Things You Don't Say Leg…" at bounding box center [213, 167] width 374 height 10
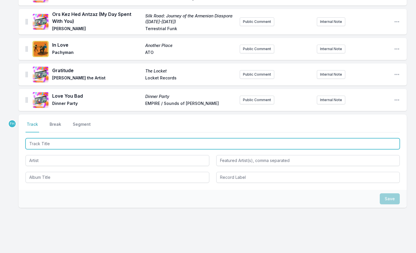
scroll to position [674, 0]
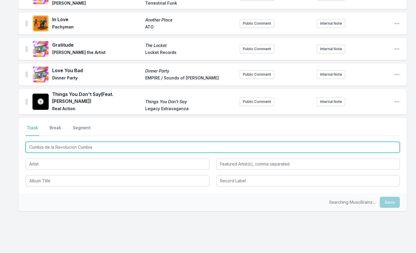
type input "Cumbia de la Revolucion Cumbia"
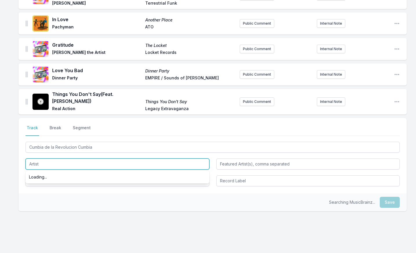
click at [57, 159] on input "Artist" at bounding box center [118, 164] width 184 height 11
type input "AlboRosie"
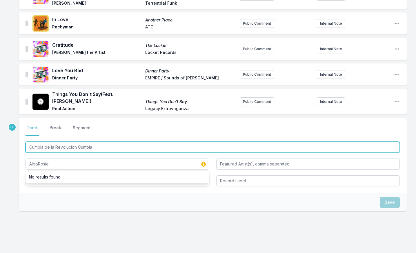
drag, startPoint x: 93, startPoint y: 138, endPoint x: 26, endPoint y: 140, distance: 66.7
click at [26, 142] on input "Cumbia de la Revolucion Cumbia" at bounding box center [213, 147] width 374 height 11
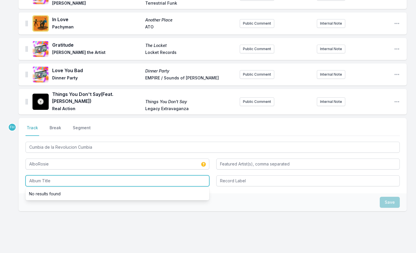
paste input "Cumbia de la Revolucion Cumbia"
type input "Cumbia de la Revolucion Cumbia"
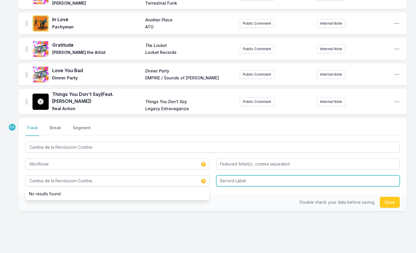
click at [237, 175] on input "Record Label" at bounding box center [308, 180] width 184 height 11
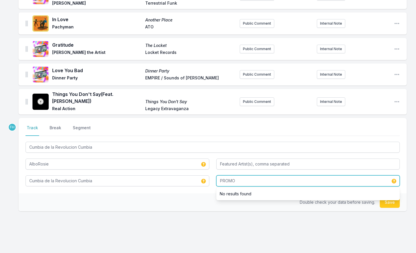
type input "PROMO"
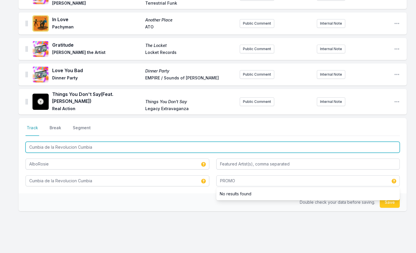
drag, startPoint x: 54, startPoint y: 138, endPoint x: 15, endPoint y: 135, distance: 38.7
click at [92, 142] on input "La Revolucion Cumbia" at bounding box center [213, 147] width 374 height 11
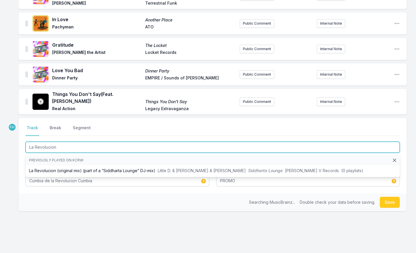
type input "La Revolucion"
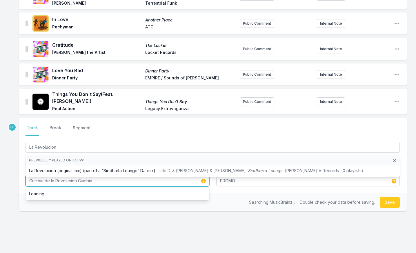
click at [108, 175] on input "Cumbia de la Revolucion Cumbia" at bounding box center [118, 180] width 184 height 11
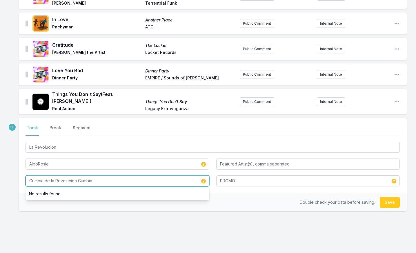
drag, startPoint x: 101, startPoint y: 172, endPoint x: 19, endPoint y: 173, distance: 82.6
click at [19, 173] on div "Select a tab Track Break Segment Track Break Segment La Revolucion AlboRosie Cu…" at bounding box center [213, 155] width 388 height 75
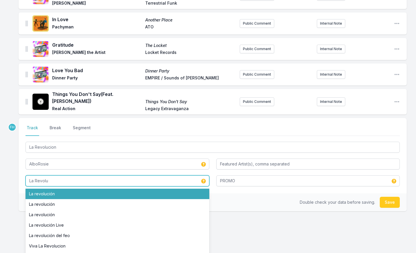
click at [37, 189] on li "La revolución" at bounding box center [118, 194] width 184 height 10
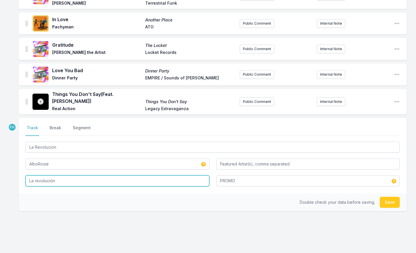
drag, startPoint x: 59, startPoint y: 172, endPoint x: 34, endPoint y: 171, distance: 25.5
click at [34, 175] on input "La revolución" at bounding box center [118, 180] width 184 height 11
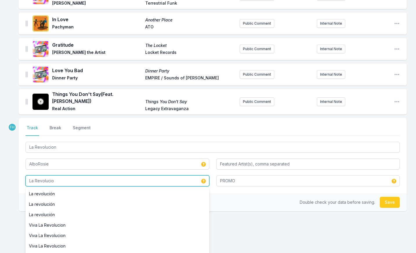
type input "La Revolucion"
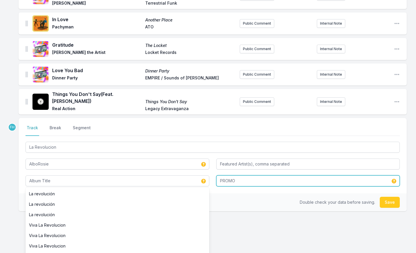
type input "La Revolucion"
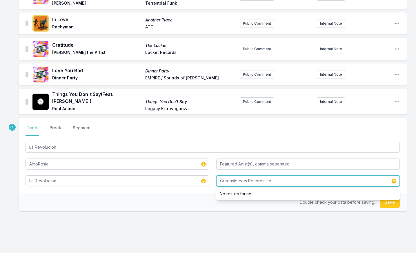
type input "Greensleeves Records Ltd"
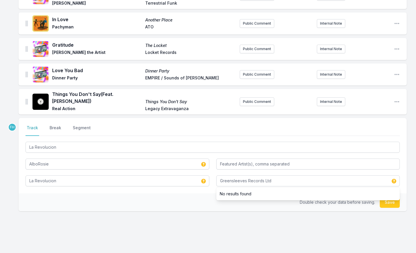
drag, startPoint x: 139, startPoint y: 185, endPoint x: 148, endPoint y: 188, distance: 9.8
click at [148, 193] on div "Double check your data before saving. Save" at bounding box center [213, 202] width 388 height 18
click at [390, 197] on button "Save" at bounding box center [390, 202] width 20 height 11
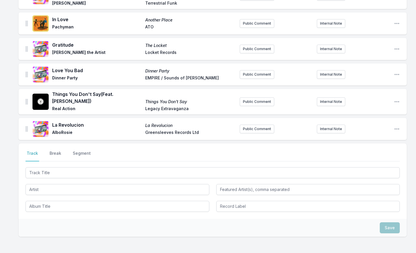
scroll to position [700, 0]
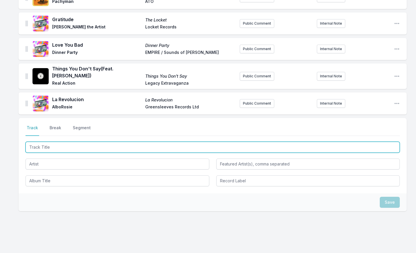
click at [97, 142] on input "Track Title" at bounding box center [213, 147] width 374 height 11
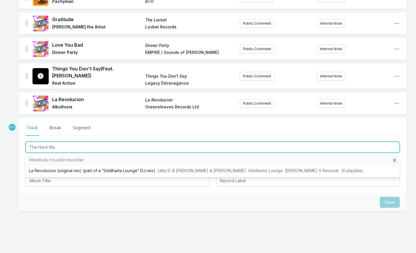
type input "The Hard Way"
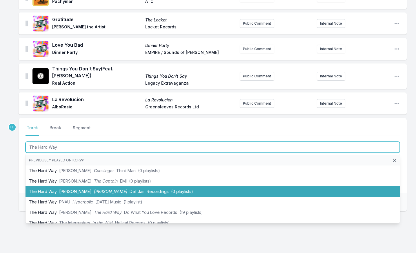
click at [103, 186] on li "The Hard Way [PERSON_NAME] [PERSON_NAME] Jam Recordings (0 playlists)" at bounding box center [213, 191] width 374 height 10
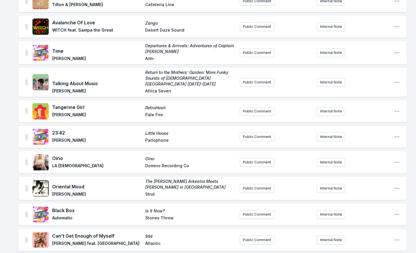
scroll to position [0, 0]
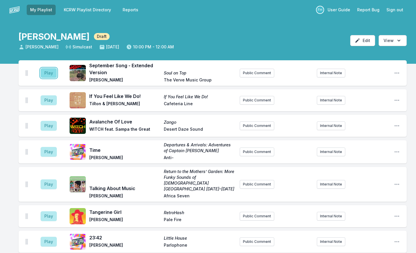
click at [49, 74] on button "Play" at bounding box center [49, 73] width 16 height 10
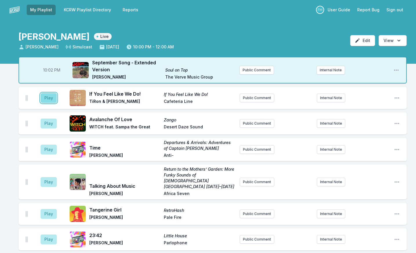
click at [49, 99] on button "Play" at bounding box center [49, 98] width 16 height 10
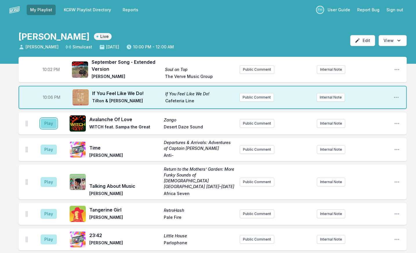
click at [46, 124] on button "Play" at bounding box center [49, 124] width 16 height 10
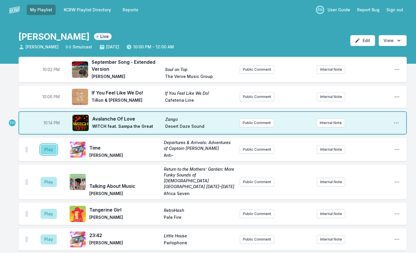
click at [50, 153] on button "Play" at bounding box center [49, 150] width 16 height 10
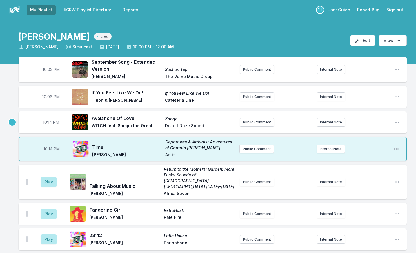
click at [50, 122] on span "10:14 PM" at bounding box center [51, 122] width 16 height 6
click at [50, 122] on input "22:14" at bounding box center [51, 122] width 32 height 11
click at [46, 123] on input "22:14" at bounding box center [51, 122] width 32 height 11
type input "22:11"
click at [45, 180] on button "Play" at bounding box center [49, 182] width 16 height 10
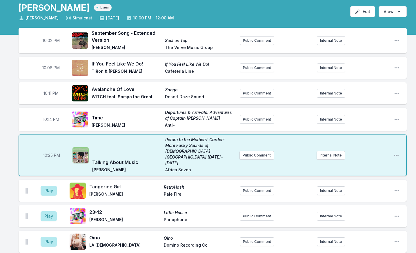
scroll to position [58, 0]
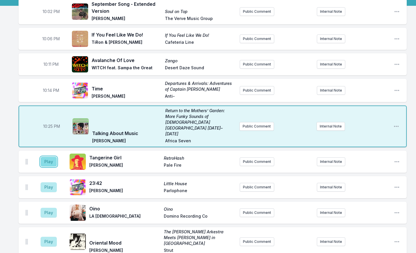
click at [50, 157] on button "Play" at bounding box center [49, 162] width 16 height 10
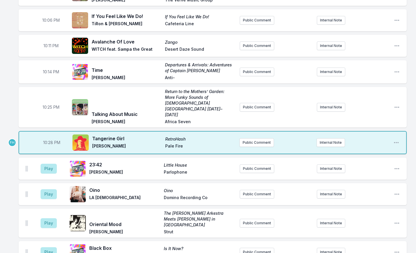
scroll to position [87, 0]
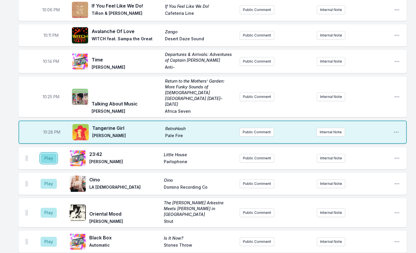
click at [52, 153] on button "Play" at bounding box center [49, 158] width 16 height 10
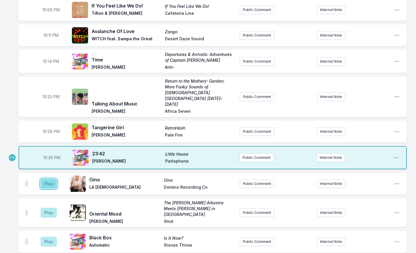
click at [49, 179] on button "Play" at bounding box center [49, 184] width 16 height 10
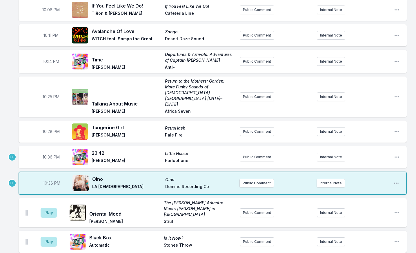
click at [50, 154] on span "10:36 PM" at bounding box center [51, 157] width 17 height 6
click at [50, 152] on input "22:36" at bounding box center [51, 157] width 32 height 11
click at [46, 152] on input "22:36" at bounding box center [51, 157] width 32 height 11
type input "22:33"
click at [32, 203] on div "Play Oriental Mood The [PERSON_NAME] Arkestra Meets [PERSON_NAME] in [GEOGRAPHI…" at bounding box center [213, 212] width 388 height 29
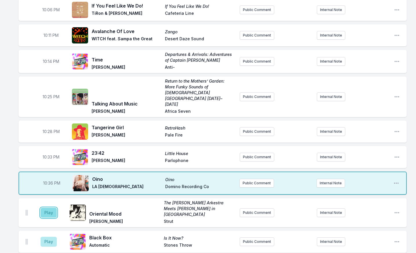
click at [52, 208] on button "Play" at bounding box center [49, 213] width 16 height 10
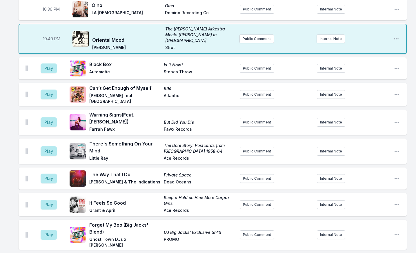
scroll to position [261, 0]
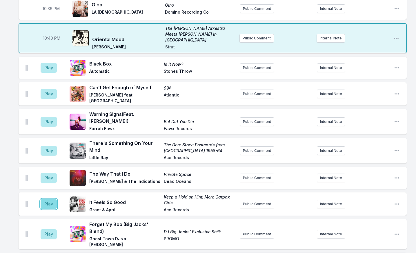
click at [52, 199] on button "Play" at bounding box center [49, 204] width 16 height 10
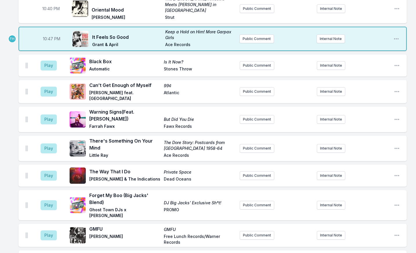
scroll to position [319, 0]
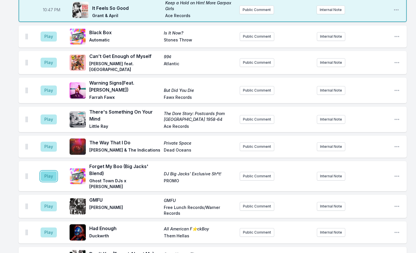
click at [55, 171] on button "Play" at bounding box center [49, 176] width 16 height 10
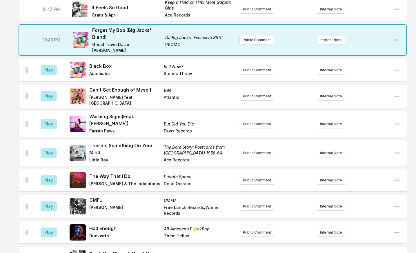
scroll to position [318, 0]
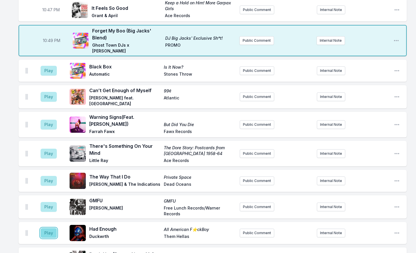
click at [52, 228] on button "Play" at bounding box center [49, 233] width 16 height 10
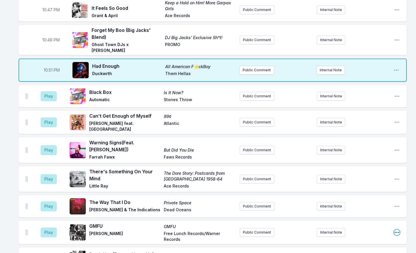
click at [396, 230] on icon "Open playlist item options" at bounding box center [397, 233] width 6 height 6
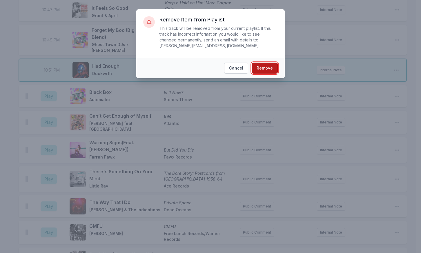
click at [271, 63] on button "Remove" at bounding box center [265, 68] width 26 height 11
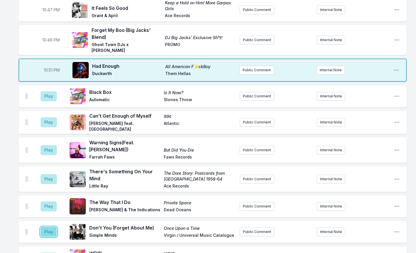
click at [46, 227] on button "Play" at bounding box center [49, 232] width 16 height 10
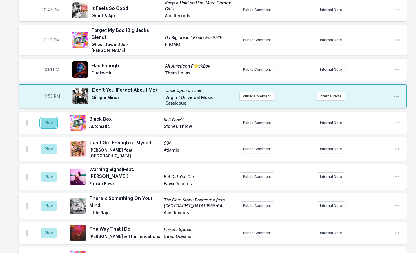
click at [50, 118] on button "Play" at bounding box center [49, 123] width 16 height 10
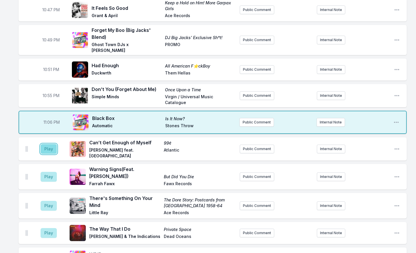
click at [53, 144] on button "Play" at bounding box center [49, 149] width 16 height 10
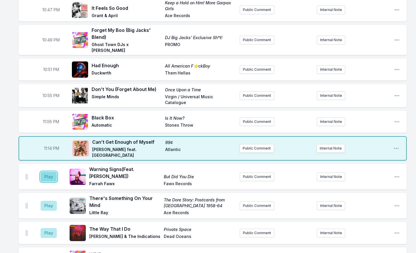
click at [47, 172] on button "Play" at bounding box center [49, 177] width 16 height 10
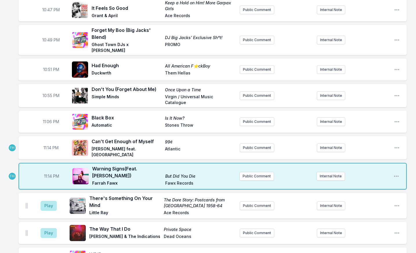
click at [50, 145] on span "11:14 PM" at bounding box center [50, 148] width 15 height 6
click at [50, 142] on input "23:14" at bounding box center [51, 147] width 32 height 11
click at [46, 142] on input "23:14" at bounding box center [51, 147] width 32 height 11
type input "23:11"
click at [52, 201] on button "Play" at bounding box center [49, 206] width 16 height 10
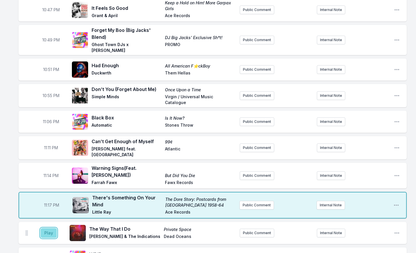
click at [55, 228] on button "Play" at bounding box center [49, 233] width 16 height 10
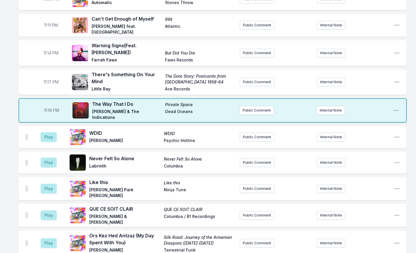
scroll to position [436, 0]
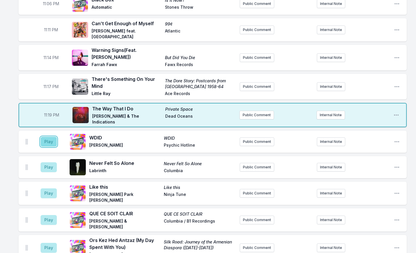
click at [54, 137] on button "Play" at bounding box center [49, 142] width 16 height 10
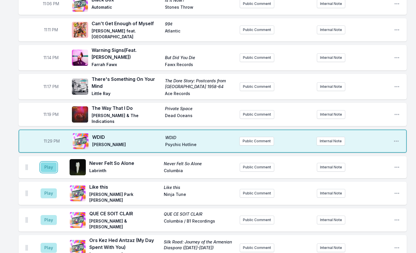
click at [56, 162] on button "Play" at bounding box center [49, 167] width 16 height 10
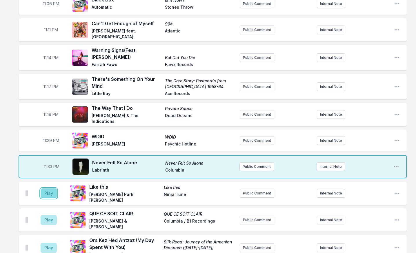
click at [50, 188] on button "Play" at bounding box center [49, 193] width 16 height 10
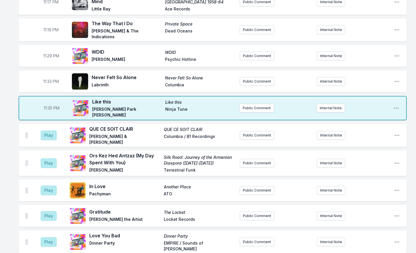
scroll to position [523, 0]
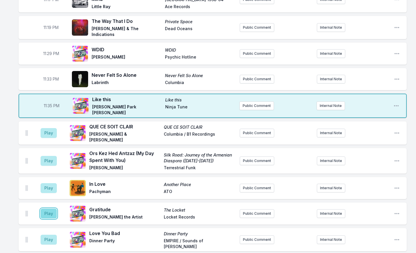
click at [52, 209] on button "Play" at bounding box center [49, 214] width 16 height 10
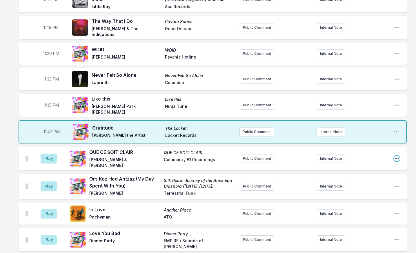
click at [397, 158] on icon "Open playlist item options" at bounding box center [397, 158] width 5 height 1
click at [380, 186] on button "Delete Entry" at bounding box center [367, 191] width 65 height 10
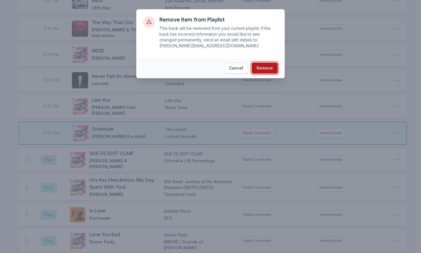
click at [273, 63] on button "Remove" at bounding box center [265, 68] width 26 height 11
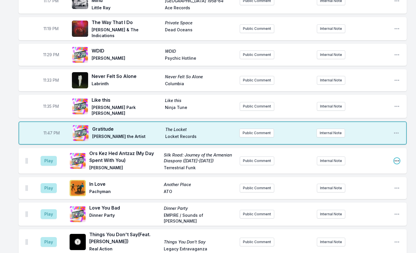
click at [395, 158] on icon "Open playlist item options" at bounding box center [397, 161] width 6 height 6
click at [366, 188] on button "Delete Entry" at bounding box center [367, 193] width 65 height 10
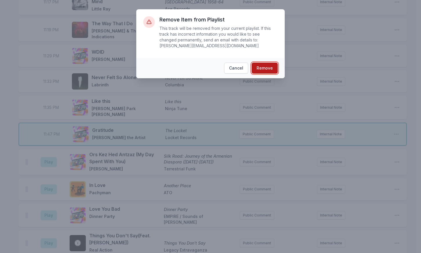
click at [264, 63] on button "Remove" at bounding box center [265, 68] width 26 height 11
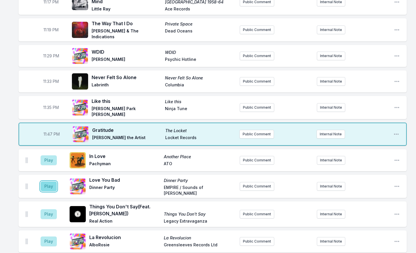
click at [51, 182] on button "Play" at bounding box center [49, 187] width 16 height 10
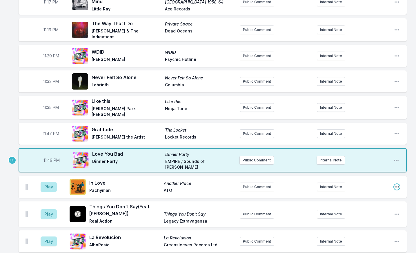
click at [396, 184] on icon "Open playlist item options" at bounding box center [397, 187] width 6 height 6
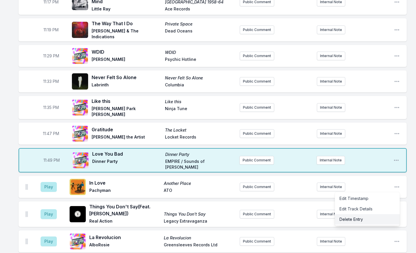
click at [379, 214] on button "Delete Entry" at bounding box center [367, 219] width 65 height 10
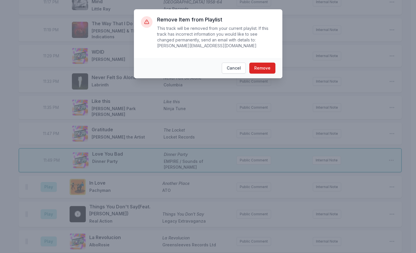
scroll to position [520, 0]
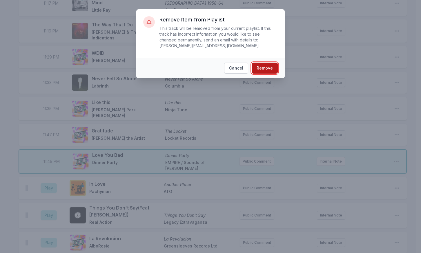
click at [269, 66] on button "Remove" at bounding box center [265, 68] width 26 height 11
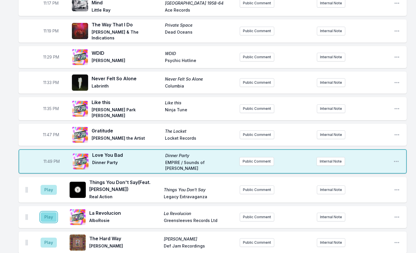
click at [46, 212] on button "Play" at bounding box center [49, 217] width 16 height 10
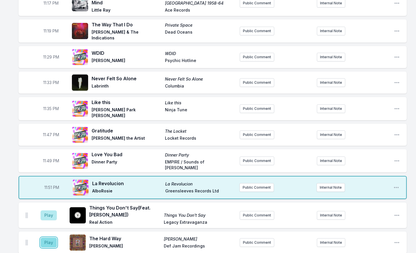
click at [49, 238] on button "Play" at bounding box center [49, 243] width 16 height 10
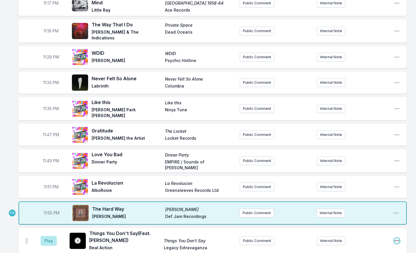
click at [396, 238] on icon "Open playlist item options" at bounding box center [397, 241] width 6 height 6
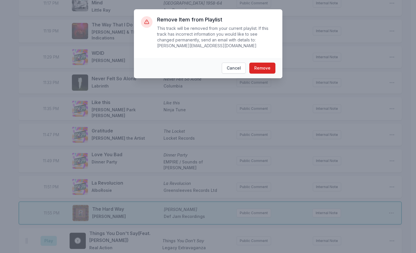
scroll to position [519, 0]
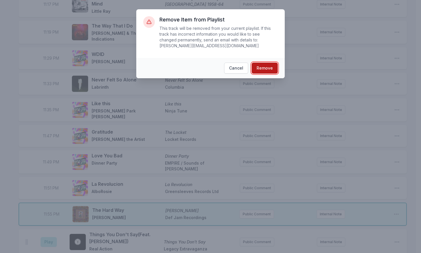
click at [271, 63] on button "Remove" at bounding box center [265, 68] width 26 height 11
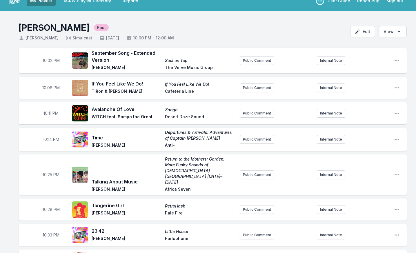
scroll to position [0, 0]
